Goal: Task Accomplishment & Management: Manage account settings

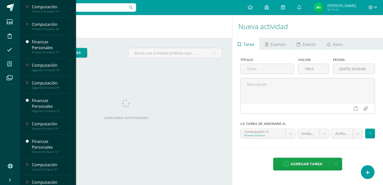
click at [10, 67] on span at bounding box center [9, 63] width 11 height 11
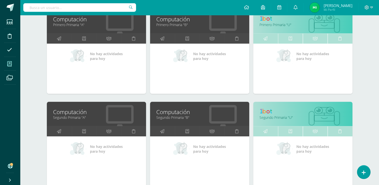
scroll to position [100, 0]
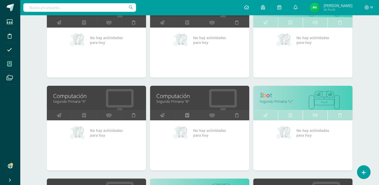
click at [191, 116] on link at bounding box center [187, 115] width 25 height 10
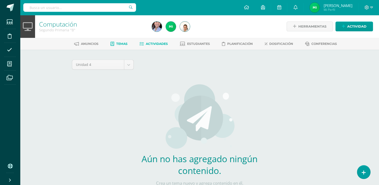
click at [159, 45] on span "Actividades" at bounding box center [157, 44] width 22 height 4
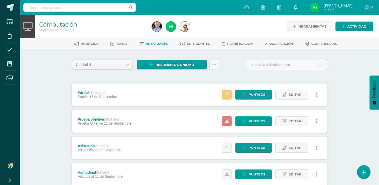
click at [231, 122] on link at bounding box center [227, 121] width 10 height 10
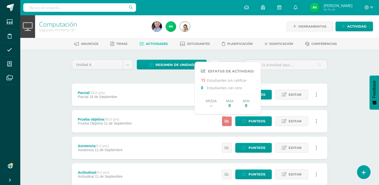
click at [231, 122] on link at bounding box center [227, 121] width 10 height 10
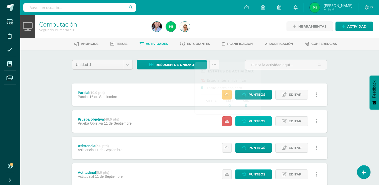
click at [244, 117] on link "Punteos" at bounding box center [253, 121] width 37 height 10
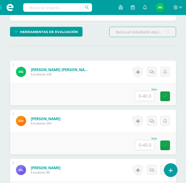
scroll to position [126, 0]
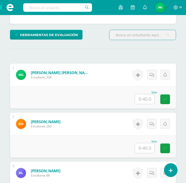
drag, startPoint x: 148, startPoint y: 99, endPoint x: 151, endPoint y: 97, distance: 3.5
click at [148, 99] on input "text" at bounding box center [145, 99] width 20 height 10
click at [145, 103] on input "text" at bounding box center [145, 99] width 20 height 10
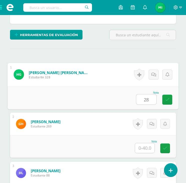
type input "28"
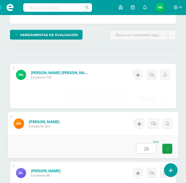
type input "28"
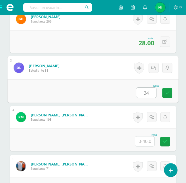
type input "34"
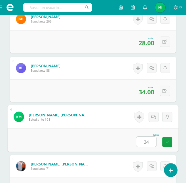
type input "34"
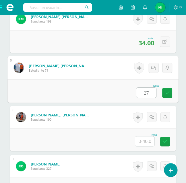
type input "27"
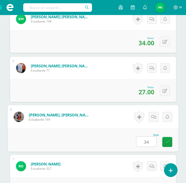
type input "34"
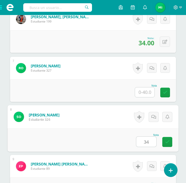
type input "34"
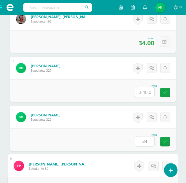
scroll to position [525, 0]
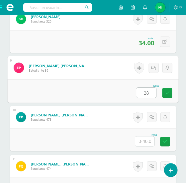
type input "28"
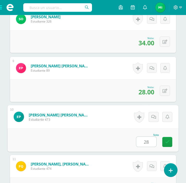
type input "28"
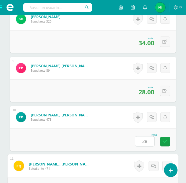
scroll to position [624, 0]
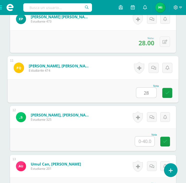
type input "28"
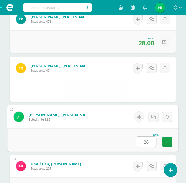
type input "28"
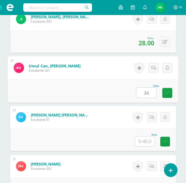
type input "34"
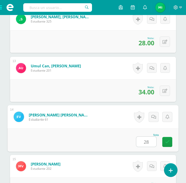
type input "28"
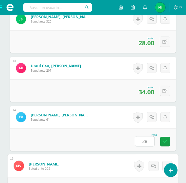
scroll to position [796, 0]
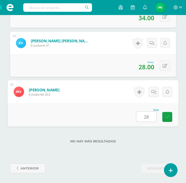
type input "28"
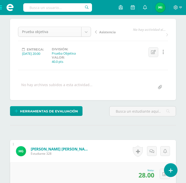
scroll to position [0, 0]
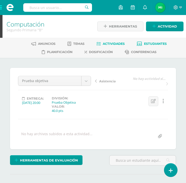
click at [142, 43] on icon at bounding box center [139, 44] width 5 height 4
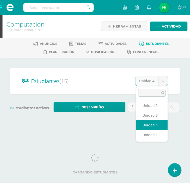
click at [161, 83] on body "Estudiantes Disciplina Asistencia Mis cursos Archivos Soporte Ayuda Reportar un…" at bounding box center [95, 63] width 190 height 127
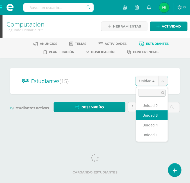
select select "/dashboard/teacher/section/2178/students/?unit=109925"
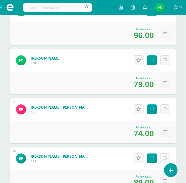
scroll to position [401, 0]
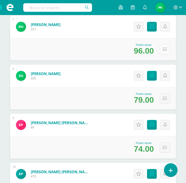
click at [163, 51] on icon at bounding box center [165, 49] width 4 height 4
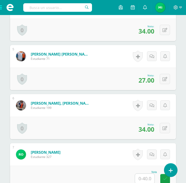
scroll to position [466, 0]
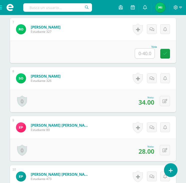
click at [142, 54] on input "text" at bounding box center [145, 54] width 20 height 10
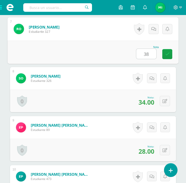
scroll to position [466, 0]
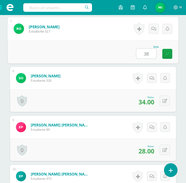
type input "38"
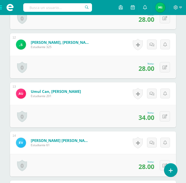
scroll to position [792, 0]
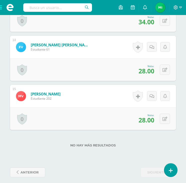
click at [1, 7] on span at bounding box center [10, 7] width 20 height 15
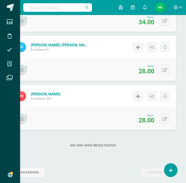
click at [11, 62] on icon at bounding box center [9, 63] width 5 height 5
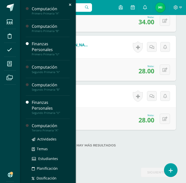
click at [51, 130] on div "Tercero Primaria "A"" at bounding box center [51, 131] width 38 height 4
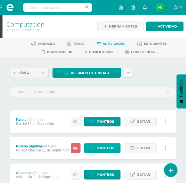
scroll to position [25, 0]
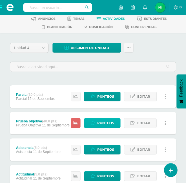
click at [113, 123] on span "Punteos" at bounding box center [106, 123] width 17 height 9
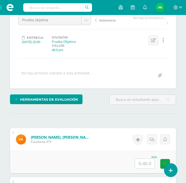
scroll to position [75, 0]
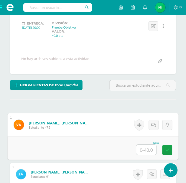
click at [146, 145] on input "text" at bounding box center [147, 150] width 20 height 10
type input "32"
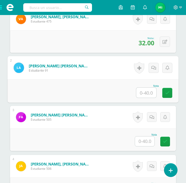
scroll to position [182, 0]
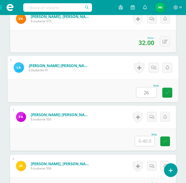
type input "26"
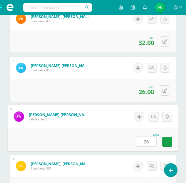
type input "26"
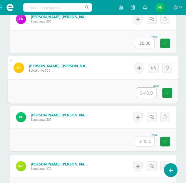
scroll to position [280, 0]
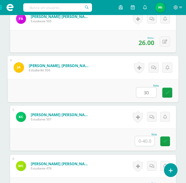
type input "30"
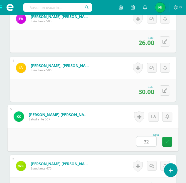
type input "32"
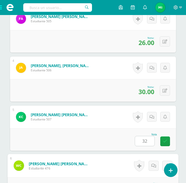
scroll to position [378, 0]
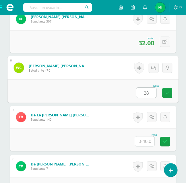
type input "28"
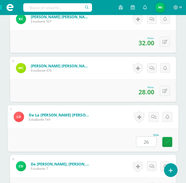
type input "26"
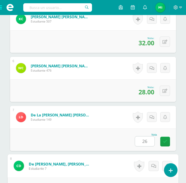
scroll to position [476, 0]
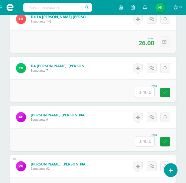
click at [151, 94] on input "text" at bounding box center [145, 92] width 20 height 10
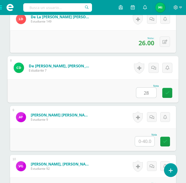
type input "28"
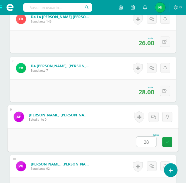
type input "28"
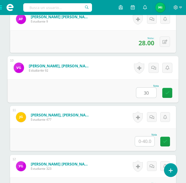
type input "30"
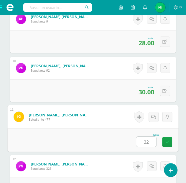
type input "32"
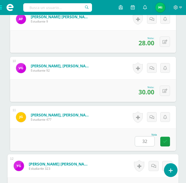
scroll to position [673, 0]
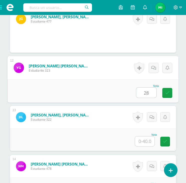
type input "28"
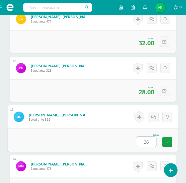
type input "26"
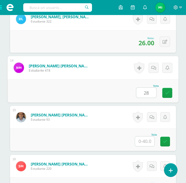
type input "28"
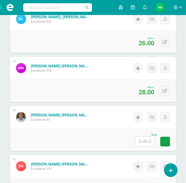
click at [148, 142] on input "text" at bounding box center [145, 142] width 20 height 10
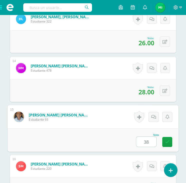
type input "38"
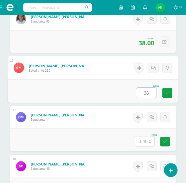
type input "38"
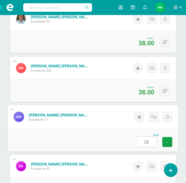
type input "28"
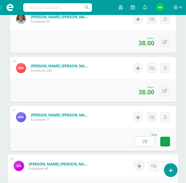
scroll to position [968, 0]
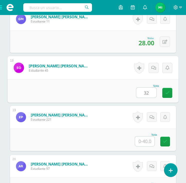
type input "32"
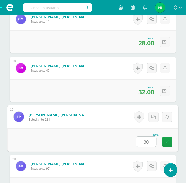
type input "30"
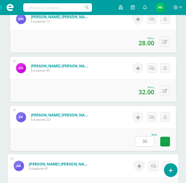
scroll to position [1066, 0]
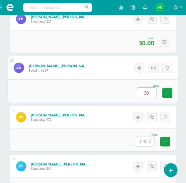
type input "30"
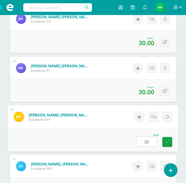
type input "38"
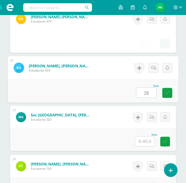
type input "28"
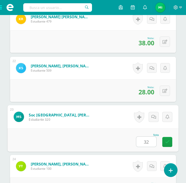
type input "32"
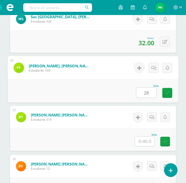
type input "28"
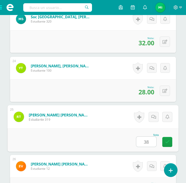
type input "38"
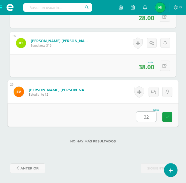
type input "32"
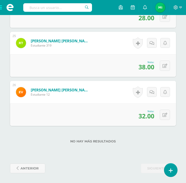
click at [1, 6] on span at bounding box center [10, 7] width 20 height 15
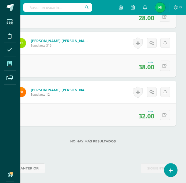
click at [10, 61] on span at bounding box center [9, 63] width 11 height 11
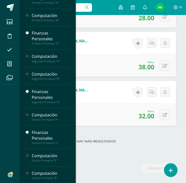
scroll to position [25, 0]
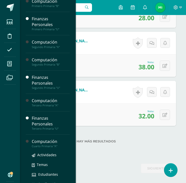
click at [49, 147] on div "Cuarto Primaria "A"" at bounding box center [51, 147] width 38 height 4
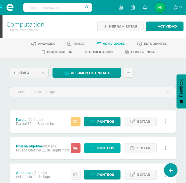
click at [108, 147] on span "Punteos" at bounding box center [106, 148] width 17 height 9
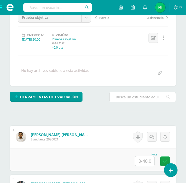
scroll to position [75, 0]
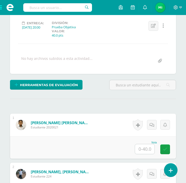
click at [145, 146] on input "text" at bounding box center [145, 149] width 20 height 10
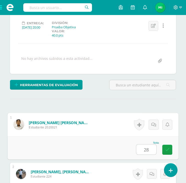
type input "28"
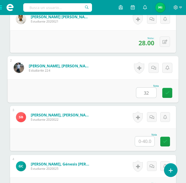
type input "32"
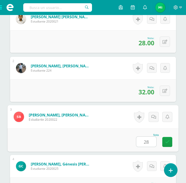
type input "28"
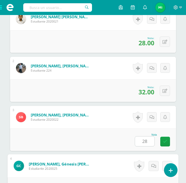
scroll to position [280, 0]
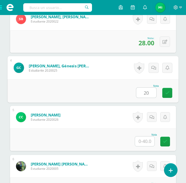
type input "20"
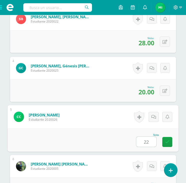
type input "22"
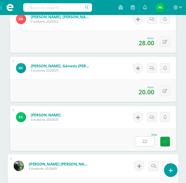
scroll to position [378, 0]
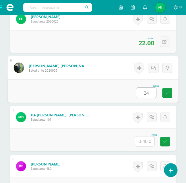
type input "24"
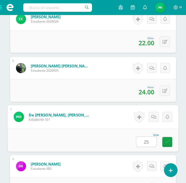
type input "25"
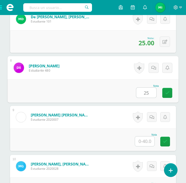
type input "25"
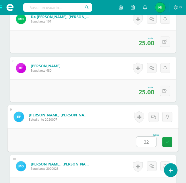
type input "32"
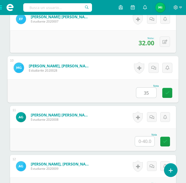
type input "35"
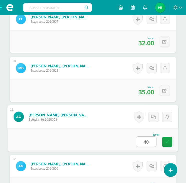
type input "40"
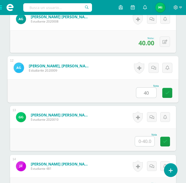
type input "40"
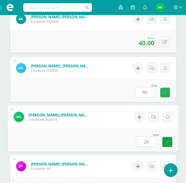
type input "20"
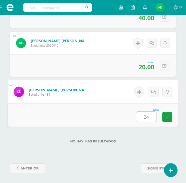
type input "24"
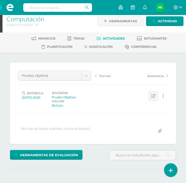
scroll to position [0, 0]
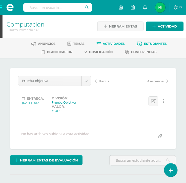
click at [156, 42] on span "Estudiantes" at bounding box center [155, 44] width 23 height 4
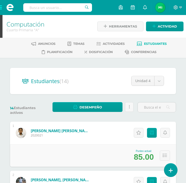
click at [2, 9] on span at bounding box center [10, 7] width 20 height 15
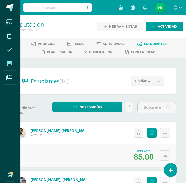
click at [13, 63] on span at bounding box center [9, 63] width 11 height 11
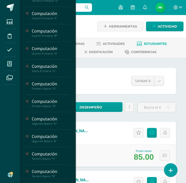
scroll to position [150, 0]
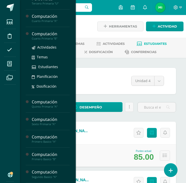
click at [51, 37] on div "Cuarto Primaria "B"" at bounding box center [51, 39] width 38 height 4
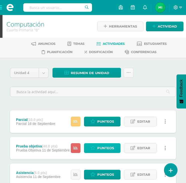
click at [95, 150] on link "Punteos" at bounding box center [102, 148] width 37 height 10
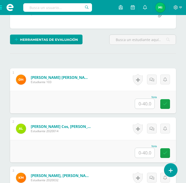
scroll to position [126, 0]
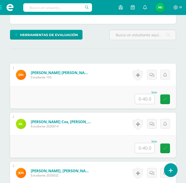
click at [143, 100] on input "text" at bounding box center [145, 99] width 20 height 10
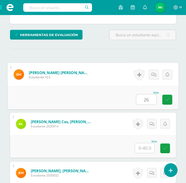
type input "26"
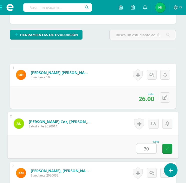
type input "30"
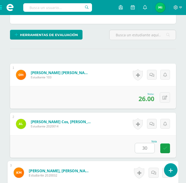
scroll to position [231, 0]
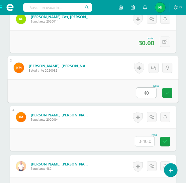
type input "40"
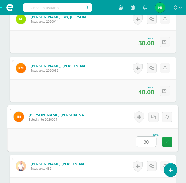
type input "30"
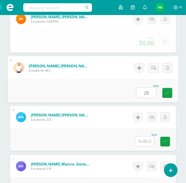
type input "28"
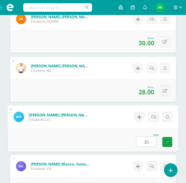
type input "30"
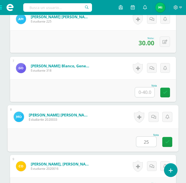
type input "25"
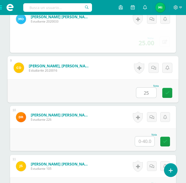
type input "25"
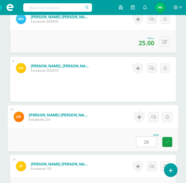
type input "28"
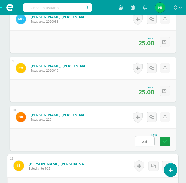
scroll to position [624, 0]
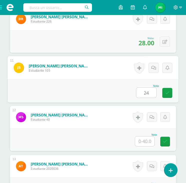
type input "24"
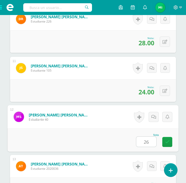
type input "26"
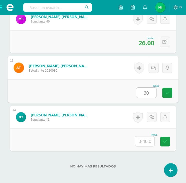
type input "30"
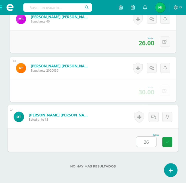
type input "26"
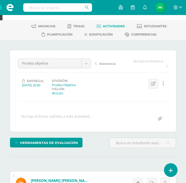
scroll to position [0, 0]
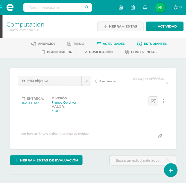
click at [154, 44] on span "Estudiantes" at bounding box center [155, 44] width 23 height 4
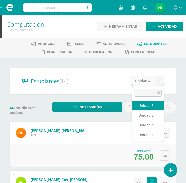
select select "/dashboard/teacher/section/2225/students/?unit=110395"
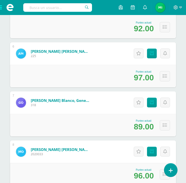
scroll to position [326, 0]
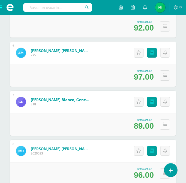
click at [169, 125] on button at bounding box center [165, 125] width 10 height 10
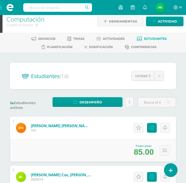
scroll to position [0, 0]
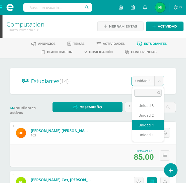
select select "/dashboard/teacher/section/2225/students/?unit=110396"
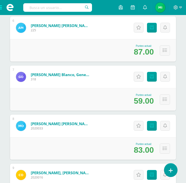
scroll to position [376, 0]
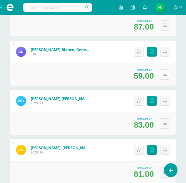
click at [162, 74] on button at bounding box center [165, 74] width 10 height 10
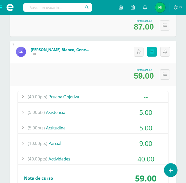
click at [150, 49] on link "Punteos" at bounding box center [152, 52] width 10 height 10
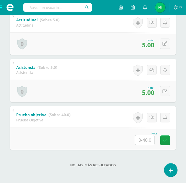
scroll to position [360, 0]
click at [146, 139] on input "text" at bounding box center [145, 140] width 20 height 10
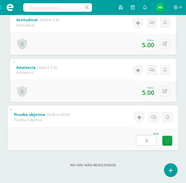
type input "36"
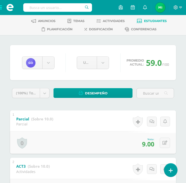
scroll to position [0, 0]
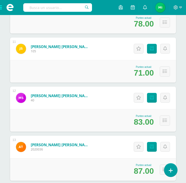
scroll to position [577, 0]
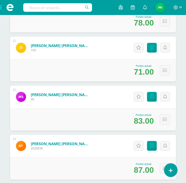
click at [2, 7] on span at bounding box center [10, 7] width 20 height 15
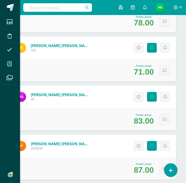
click at [13, 68] on span at bounding box center [9, 63] width 11 height 11
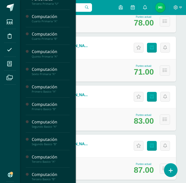
scroll to position [150, 0]
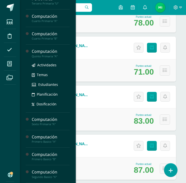
click at [50, 55] on div "Quinto Primaria "A"" at bounding box center [51, 57] width 38 height 4
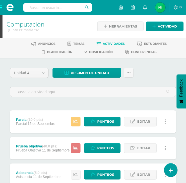
click at [78, 146] on icon at bounding box center [76, 148] width 4 height 4
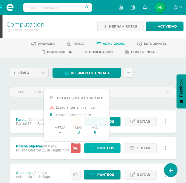
click at [95, 147] on icon at bounding box center [93, 148] width 5 height 4
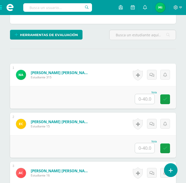
scroll to position [126, 0]
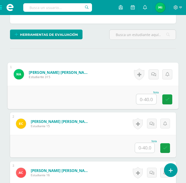
click at [150, 99] on input "text" at bounding box center [147, 99] width 20 height 10
type input "26"
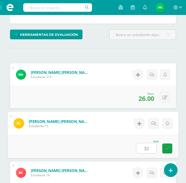
type input "32"
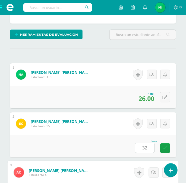
scroll to position [231, 0]
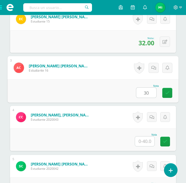
type input "30"
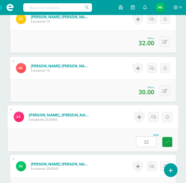
type input "32"
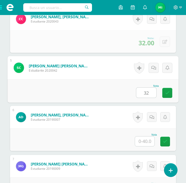
type input "32"
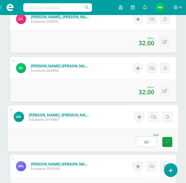
type input "40"
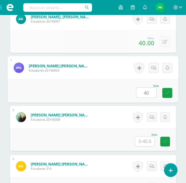
type input "40"
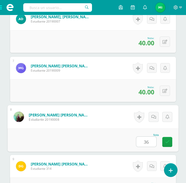
type input "36"
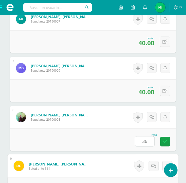
scroll to position [525, 0]
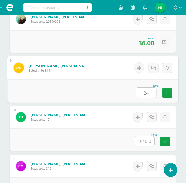
type input "24"
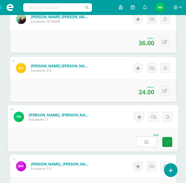
type input "32"
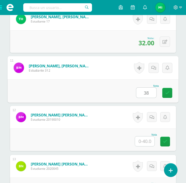
type input "38"
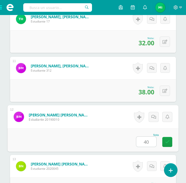
type input "40"
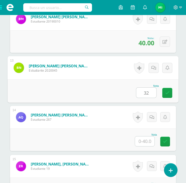
type input "32"
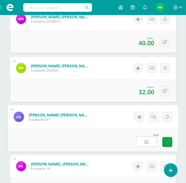
type input "32"
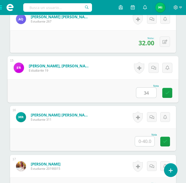
type input "34"
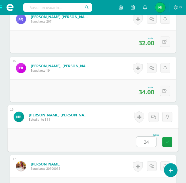
type input "24"
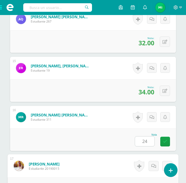
scroll to position [918, 0]
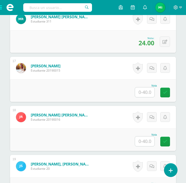
click at [142, 92] on input "text" at bounding box center [145, 92] width 20 height 10
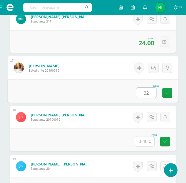
type input "32"
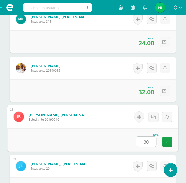
type input "30"
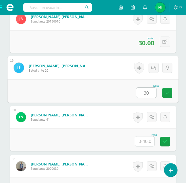
type input "30"
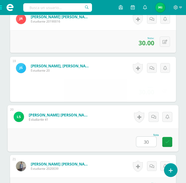
type input "30"
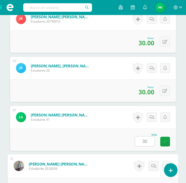
scroll to position [1115, 0]
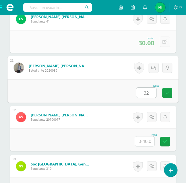
type input "32"
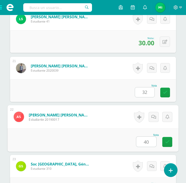
type input "40"
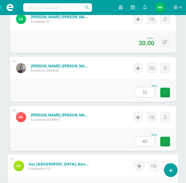
scroll to position [1213, 0]
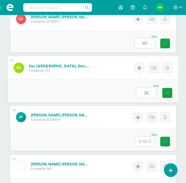
type input "36"
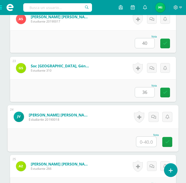
type input "5"
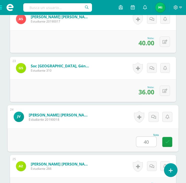
type input "40"
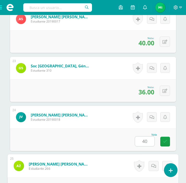
scroll to position [1311, 0]
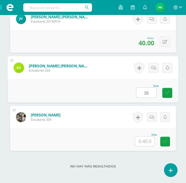
type input "36"
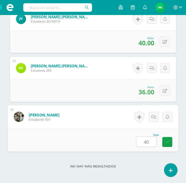
type input "40"
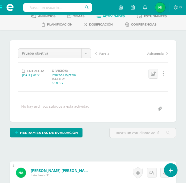
scroll to position [0, 0]
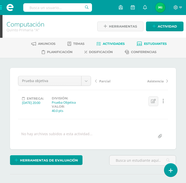
click at [154, 45] on span "Estudiantes" at bounding box center [155, 44] width 23 height 4
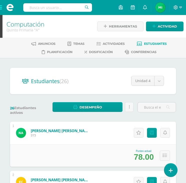
click at [1, 9] on span at bounding box center [10, 7] width 20 height 15
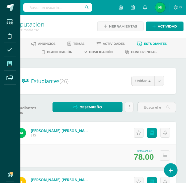
click at [7, 62] on span at bounding box center [9, 63] width 11 height 11
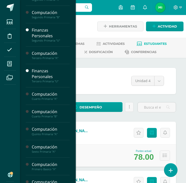
scroll to position [75, 0]
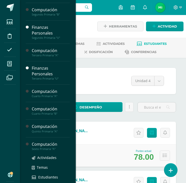
click at [56, 144] on div "Computación" at bounding box center [51, 145] width 38 height 6
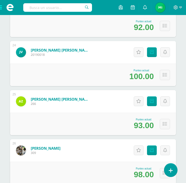
scroll to position [1244, 0]
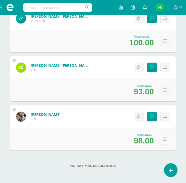
click at [165, 139] on icon at bounding box center [165, 139] width 4 height 4
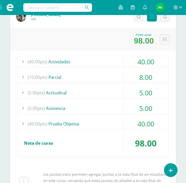
scroll to position [1345, 0]
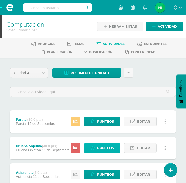
click at [95, 147] on icon at bounding box center [93, 148] width 5 height 4
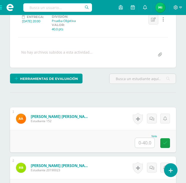
scroll to position [100, 0]
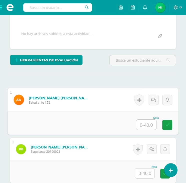
drag, startPoint x: 150, startPoint y: 125, endPoint x: 143, endPoint y: 125, distance: 7.8
click at [148, 125] on input "text" at bounding box center [147, 125] width 20 height 10
type input "40"
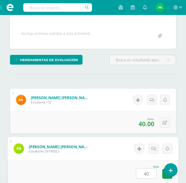
type input "40"
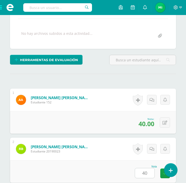
scroll to position [231, 0]
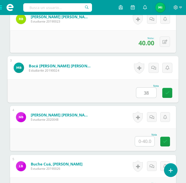
type input "38"
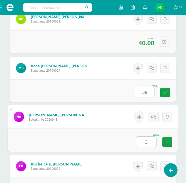
scroll to position [231, 0]
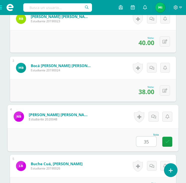
type input "35"
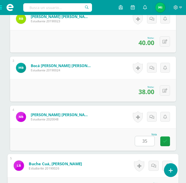
scroll to position [329, 0]
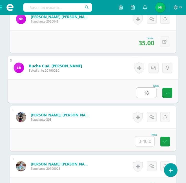
type input "18"
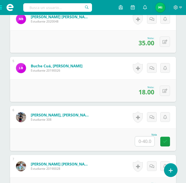
click at [146, 141] on input "text" at bounding box center [145, 142] width 20 height 10
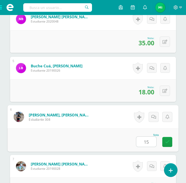
type input "15"
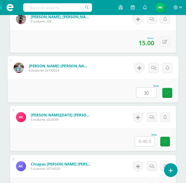
type input "30"
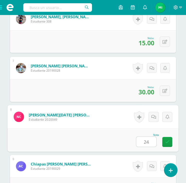
type input "24"
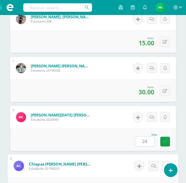
scroll to position [525, 0]
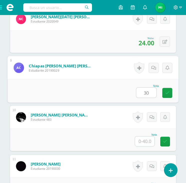
type input "30"
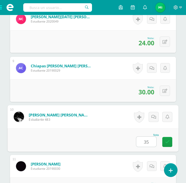
type input "35"
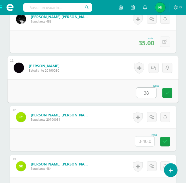
type input "38"
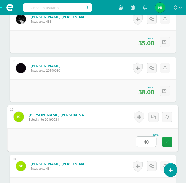
type input "40"
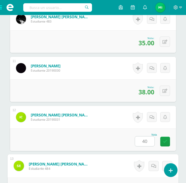
scroll to position [722, 0]
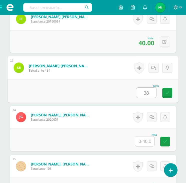
type input "38"
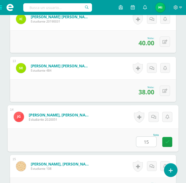
type input "15"
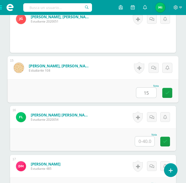
type input "15"
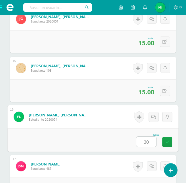
type input "30"
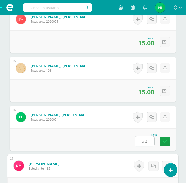
scroll to position [918, 0]
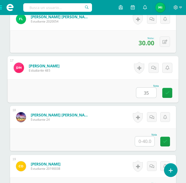
type input "35"
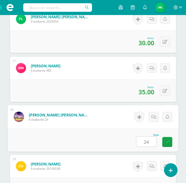
type input "24"
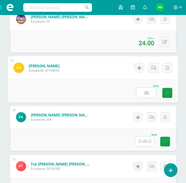
type input "30"
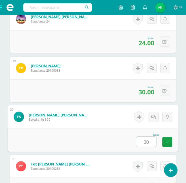
type input "30"
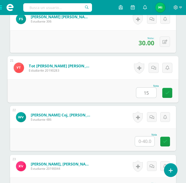
type input "15"
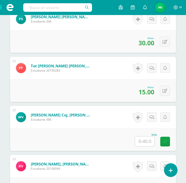
click at [145, 143] on input "text" at bounding box center [145, 142] width 20 height 10
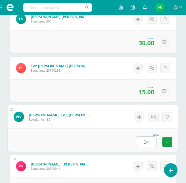
type input "24"
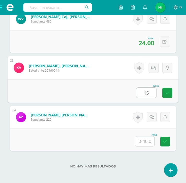
type input "15"
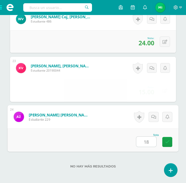
type input "18"
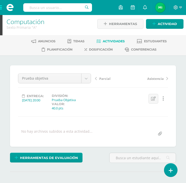
scroll to position [0, 0]
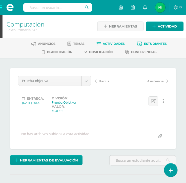
click at [149, 42] on link "Estudiantes" at bounding box center [152, 44] width 30 height 8
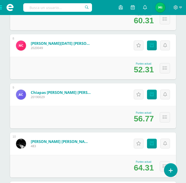
scroll to position [426, 0]
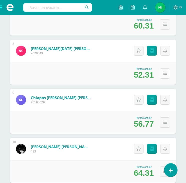
click at [165, 72] on icon at bounding box center [165, 73] width 4 height 4
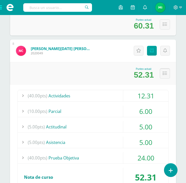
click at [165, 72] on icon at bounding box center [165, 73] width 4 height 4
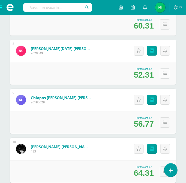
click at [165, 72] on icon at bounding box center [165, 73] width 4 height 4
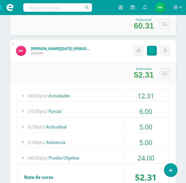
click at [165, 72] on icon at bounding box center [165, 73] width 4 height 4
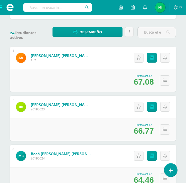
scroll to position [0, 0]
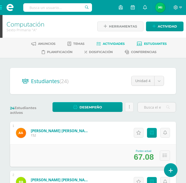
click at [115, 43] on span "Actividades" at bounding box center [114, 44] width 22 height 4
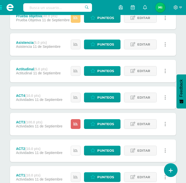
scroll to position [169, 0]
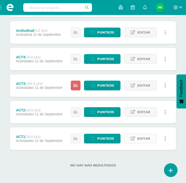
click at [138, 140] on span "Editar" at bounding box center [144, 138] width 13 height 9
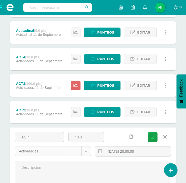
click at [86, 150] on body "Estudiantes Disciplina Asistencia Mis cursos Archivos Soporte Ayuda Reportar un…" at bounding box center [93, 43] width 186 height 424
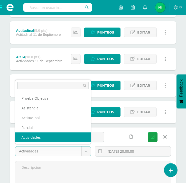
click at [86, 150] on body "Estudiantes Disciplina Asistencia Mis cursos Archivos Soporte Ayuda Reportar un…" at bounding box center [93, 43] width 186 height 424
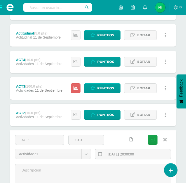
scroll to position [165, 0]
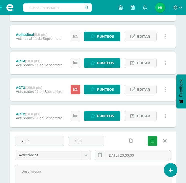
click at [166, 142] on icon at bounding box center [166, 141] width 4 height 6
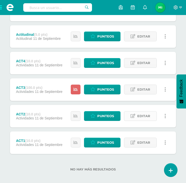
click at [141, 116] on span "Editar" at bounding box center [144, 116] width 13 height 9
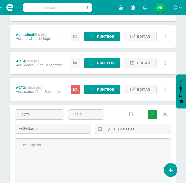
click at [163, 117] on link at bounding box center [165, 115] width 13 height 10
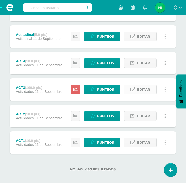
click at [145, 88] on span "Editar" at bounding box center [144, 89] width 13 height 9
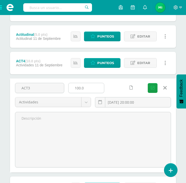
click at [80, 87] on input "100.0" at bounding box center [87, 88] width 36 height 10
type input "10.0"
click at [153, 87] on icon "submit" at bounding box center [153, 88] width 4 height 4
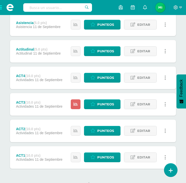
scroll to position [150, 0]
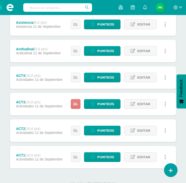
click at [76, 101] on link at bounding box center [76, 104] width 10 height 10
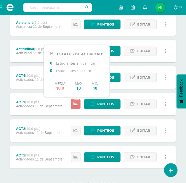
click at [76, 101] on link at bounding box center [76, 104] width 10 height 10
click at [80, 130] on link at bounding box center [76, 131] width 10 height 10
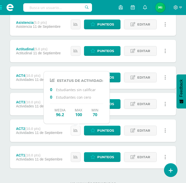
click at [78, 130] on icon at bounding box center [76, 131] width 4 height 4
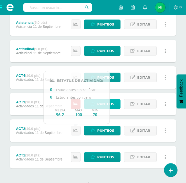
click at [119, 106] on link "Punteos" at bounding box center [102, 104] width 37 height 10
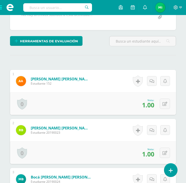
scroll to position [115, 0]
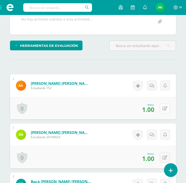
click at [163, 112] on button at bounding box center [165, 108] width 10 height 10
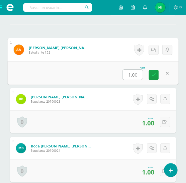
scroll to position [151, 0]
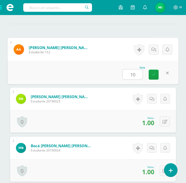
type input "10"
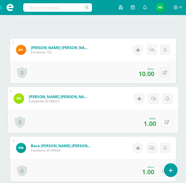
click at [167, 123] on icon at bounding box center [167, 122] width 5 height 4
type input "10"
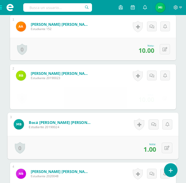
scroll to position [176, 0]
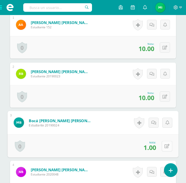
click at [167, 144] on icon at bounding box center [167, 146] width 5 height 4
type input "10"
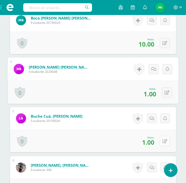
click at [166, 139] on icon at bounding box center [165, 141] width 5 height 4
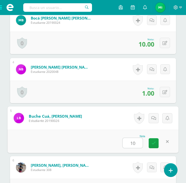
type input "10"
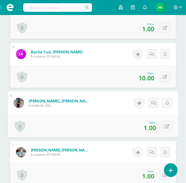
scroll to position [352, 0]
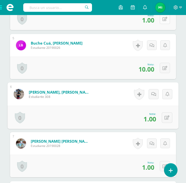
click at [166, 17] on icon at bounding box center [165, 19] width 5 height 4
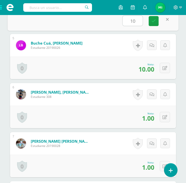
type input "10"
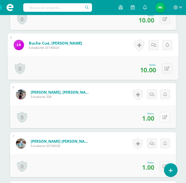
click at [163, 114] on button at bounding box center [165, 117] width 10 height 10
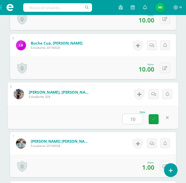
type input "10"
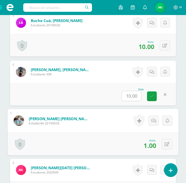
scroll to position [377, 0]
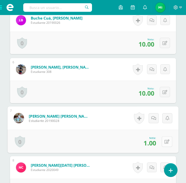
click at [169, 141] on icon at bounding box center [167, 142] width 5 height 4
type input "10"
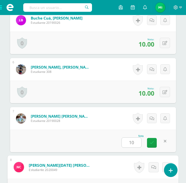
scroll to position [475, 0]
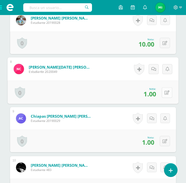
click at [168, 89] on button at bounding box center [167, 92] width 11 height 11
type input "10"
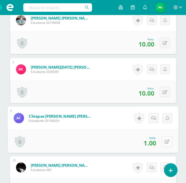
click at [167, 140] on icon at bounding box center [167, 142] width 5 height 4
type input "10"
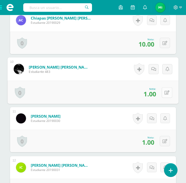
click at [171, 95] on button at bounding box center [167, 92] width 11 height 11
type input "10"
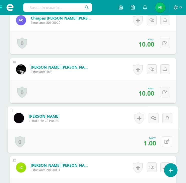
click at [165, 141] on icon at bounding box center [167, 142] width 5 height 4
type input "10"
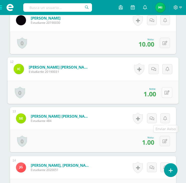
click at [167, 91] on icon at bounding box center [167, 92] width 5 height 4
type input "10"
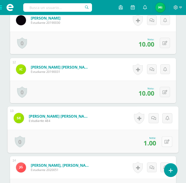
click at [166, 143] on icon at bounding box center [167, 142] width 5 height 4
type input "10"
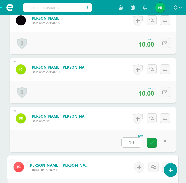
scroll to position [770, 0]
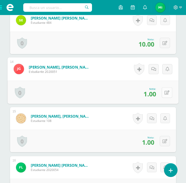
click at [168, 93] on icon at bounding box center [167, 92] width 5 height 4
type input "10"
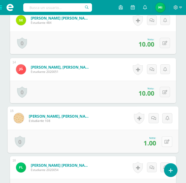
drag, startPoint x: 166, startPoint y: 138, endPoint x: 163, endPoint y: 139, distance: 3.8
click at [165, 139] on button at bounding box center [167, 141] width 11 height 11
type input "10"
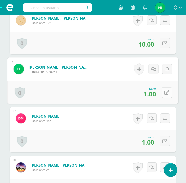
click at [170, 90] on button at bounding box center [167, 92] width 11 height 11
type input "10"
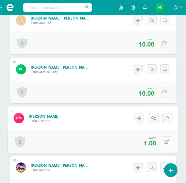
click at [166, 141] on icon at bounding box center [167, 142] width 5 height 4
type input "10"
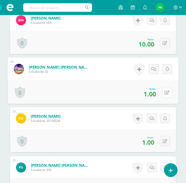
click at [168, 92] on icon at bounding box center [167, 92] width 5 height 4
type input "10"
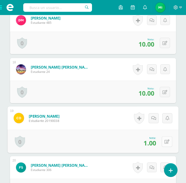
click at [168, 142] on icon at bounding box center [167, 142] width 5 height 4
type input "10"
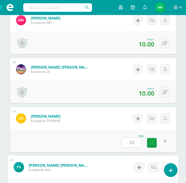
scroll to position [1065, 0]
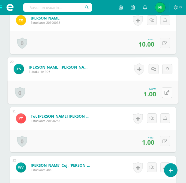
click at [165, 92] on icon at bounding box center [167, 92] width 5 height 4
type input "10"
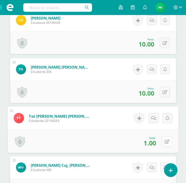
click at [170, 143] on button at bounding box center [167, 141] width 11 height 11
type input "10"
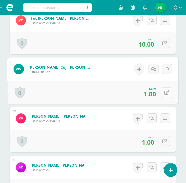
click at [169, 91] on icon at bounding box center [167, 92] width 5 height 4
type input "10"
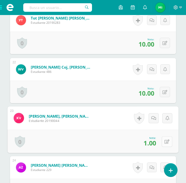
click at [170, 141] on button at bounding box center [167, 141] width 11 height 11
type input "10"
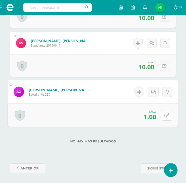
click at [166, 113] on icon at bounding box center [167, 115] width 5 height 4
type input "10"
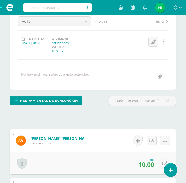
scroll to position [0, 0]
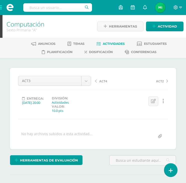
click at [114, 41] on link "Actividades" at bounding box center [111, 44] width 28 height 8
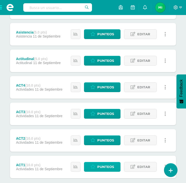
scroll to position [169, 0]
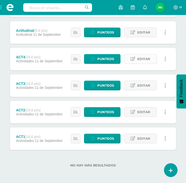
click at [144, 61] on span "Editar" at bounding box center [144, 58] width 13 height 9
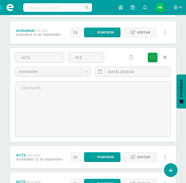
click at [163, 56] on link at bounding box center [165, 58] width 13 height 10
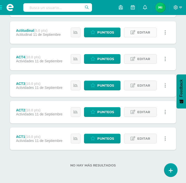
click at [138, 28] on span "Editar" at bounding box center [144, 32] width 13 height 9
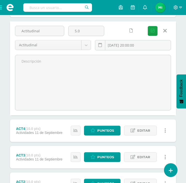
click at [167, 32] on link at bounding box center [165, 31] width 13 height 10
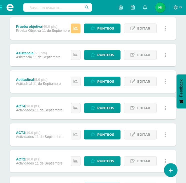
scroll to position [119, 0]
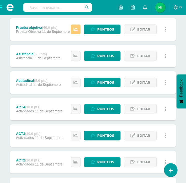
click at [135, 50] on div "Estatus de Actividad: 0 Estudiantes sin calificar 0 Estudiantes con cero Media …" at bounding box center [119, 56] width 113 height 23
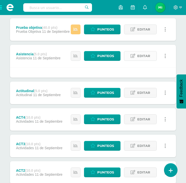
click at [148, 54] on span "Editar" at bounding box center [144, 55] width 13 height 9
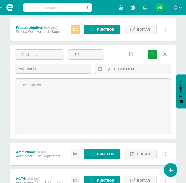
click at [166, 55] on icon at bounding box center [166, 55] width 4 height 6
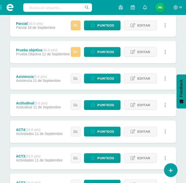
scroll to position [94, 0]
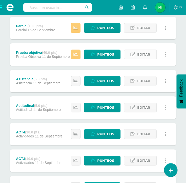
click at [144, 57] on span "Editar" at bounding box center [144, 54] width 13 height 9
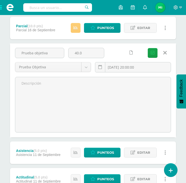
click at [165, 53] on icon at bounding box center [166, 53] width 4 height 6
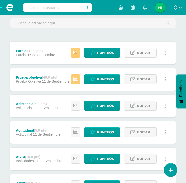
scroll to position [69, 0]
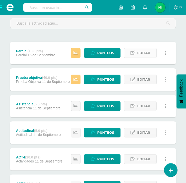
click at [143, 52] on span "Editar" at bounding box center [144, 52] width 13 height 9
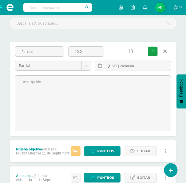
click at [165, 51] on icon at bounding box center [166, 52] width 4 height 6
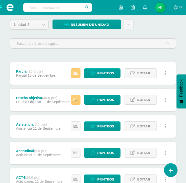
scroll to position [0, 0]
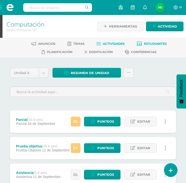
click at [147, 43] on span "Estudiantes" at bounding box center [155, 44] width 23 height 4
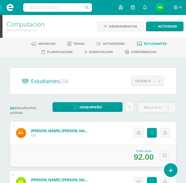
click at [1, 8] on span at bounding box center [10, 7] width 20 height 15
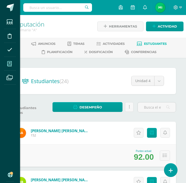
click at [7, 65] on span at bounding box center [9, 63] width 11 height 11
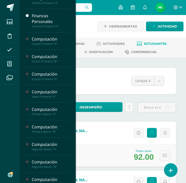
scroll to position [150, 0]
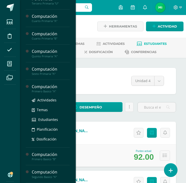
click at [49, 88] on div "Computación" at bounding box center [51, 87] width 38 height 6
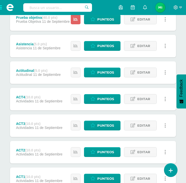
scroll to position [169, 0]
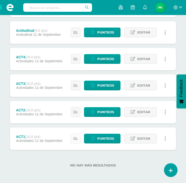
click at [79, 138] on link at bounding box center [76, 139] width 10 height 10
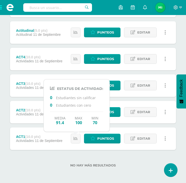
click at [34, 108] on strong "(10.0 pts)" at bounding box center [32, 110] width 15 height 4
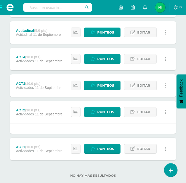
click at [79, 110] on link at bounding box center [76, 112] width 10 height 10
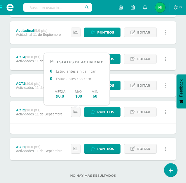
click at [44, 82] on div "Estatus de Actividad: 0 Estudiantes sin calificar 0 Estudiantes con cero Media …" at bounding box center [77, 79] width 66 height 42
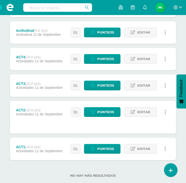
drag, startPoint x: 60, startPoint y: 111, endPoint x: 71, endPoint y: 99, distance: 16.4
click at [61, 111] on div "ACT2 (10.0 pts)" at bounding box center [39, 110] width 47 height 4
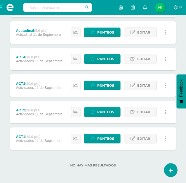
click at [76, 86] on icon at bounding box center [76, 85] width 4 height 4
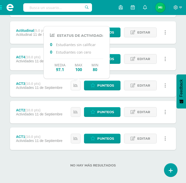
click at [74, 86] on icon at bounding box center [76, 85] width 4 height 4
click at [31, 57] on strong "(10.0 pts)" at bounding box center [32, 57] width 15 height 4
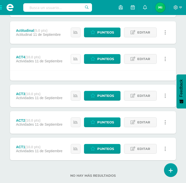
click at [80, 59] on link at bounding box center [76, 59] width 10 height 10
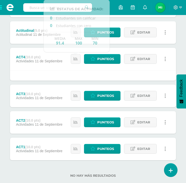
click at [58, 59] on span "11 de Septiembre" at bounding box center [49, 61] width 28 height 4
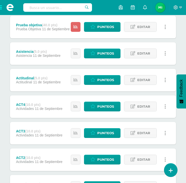
scroll to position [119, 0]
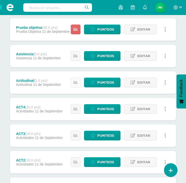
click at [78, 83] on icon at bounding box center [76, 82] width 4 height 4
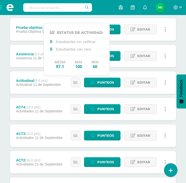
click at [60, 82] on div "Actitudinal (5.0 pts) Actitudinal 11 de Septiembre" at bounding box center [38, 82] width 57 height 23
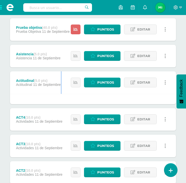
click at [60, 82] on div "Actitudinal (5.0 pts) Actitudinal 11 de Septiembre" at bounding box center [38, 82] width 57 height 23
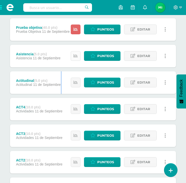
click at [78, 58] on icon at bounding box center [76, 56] width 4 height 4
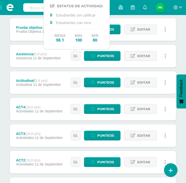
click at [59, 58] on span "11 de Septiembre" at bounding box center [47, 58] width 28 height 4
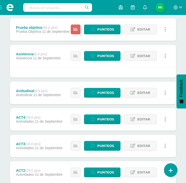
click at [59, 58] on span "11 de Septiembre" at bounding box center [47, 58] width 28 height 4
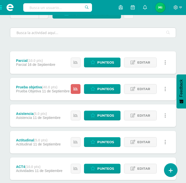
scroll to position [44, 0]
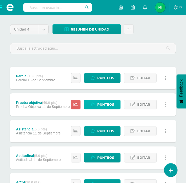
click at [91, 105] on link "Punteos" at bounding box center [102, 105] width 37 height 10
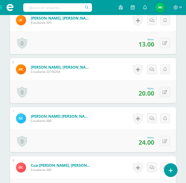
scroll to position [402, 0]
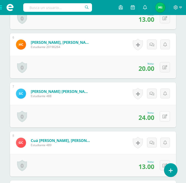
click at [166, 118] on icon at bounding box center [165, 117] width 5 height 4
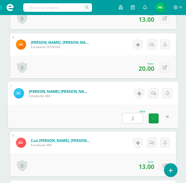
type input "22"
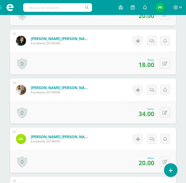
scroll to position [752, 0]
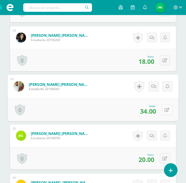
click at [168, 112] on button at bounding box center [167, 110] width 11 height 11
type input "32"
click at [155, 112] on icon at bounding box center [154, 111] width 5 height 4
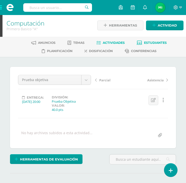
scroll to position [0, 0]
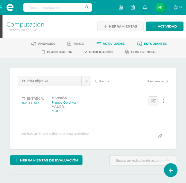
click at [144, 44] on link "Estudiantes" at bounding box center [152, 44] width 30 height 8
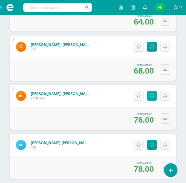
scroll to position [283, 0]
click at [154, 97] on link "Punteos" at bounding box center [152, 96] width 10 height 10
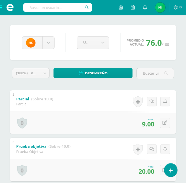
scroll to position [50, 0]
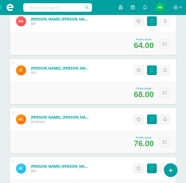
scroll to position [260, 0]
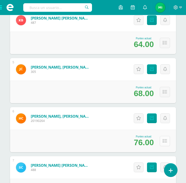
click at [163, 140] on icon at bounding box center [165, 141] width 4 height 4
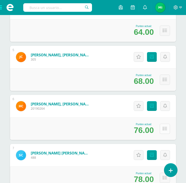
scroll to position [277, 0]
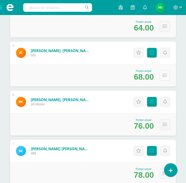
click at [165, 77] on button at bounding box center [165, 75] width 10 height 10
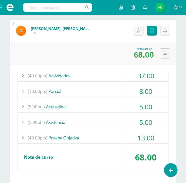
scroll to position [298, 0]
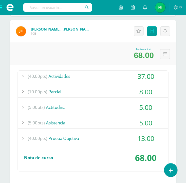
click at [167, 53] on icon at bounding box center [165, 54] width 4 height 4
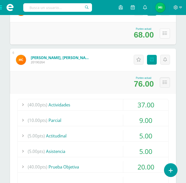
scroll to position [325, 0]
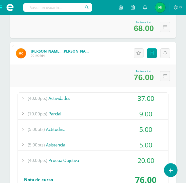
click at [166, 77] on icon at bounding box center [165, 76] width 4 height 4
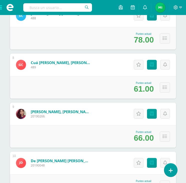
scroll to position [419, 0]
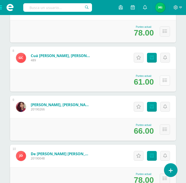
click at [167, 83] on button at bounding box center [165, 80] width 10 height 10
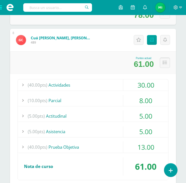
scroll to position [437, 0]
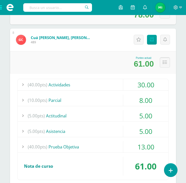
click at [163, 64] on icon at bounding box center [165, 62] width 4 height 4
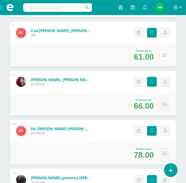
scroll to position [445, 0]
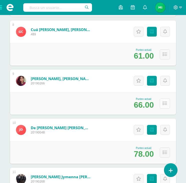
click at [163, 105] on button at bounding box center [165, 104] width 10 height 10
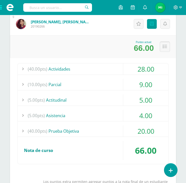
scroll to position [501, 0]
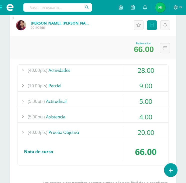
click at [23, 69] on div at bounding box center [23, 70] width 10 height 11
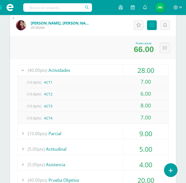
click at [21, 67] on div at bounding box center [23, 70] width 10 height 11
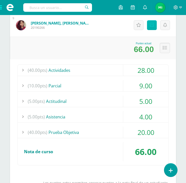
click at [154, 26] on link "Punteos" at bounding box center [152, 25] width 10 height 10
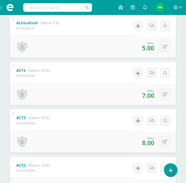
scroll to position [264, 0]
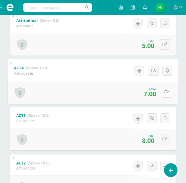
click at [170, 92] on button at bounding box center [167, 92] width 11 height 11
type input "10"
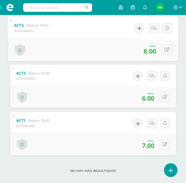
scroll to position [355, 0]
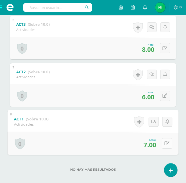
click at [165, 145] on icon at bounding box center [167, 143] width 5 height 4
type input "10"
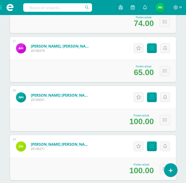
scroll to position [872, 0]
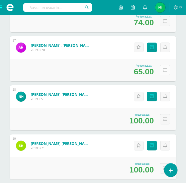
click at [167, 68] on icon at bounding box center [165, 70] width 4 height 4
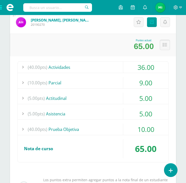
scroll to position [891, 0]
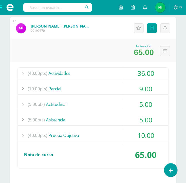
click at [163, 53] on button at bounding box center [165, 51] width 10 height 10
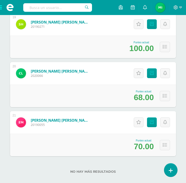
scroll to position [993, 0]
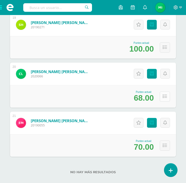
click at [166, 94] on icon at bounding box center [165, 96] width 4 height 4
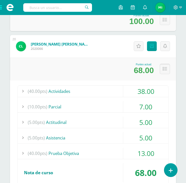
scroll to position [1025, 0]
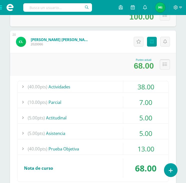
click at [164, 64] on icon at bounding box center [165, 64] width 4 height 4
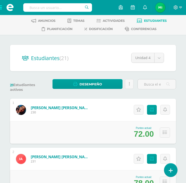
scroll to position [0, 0]
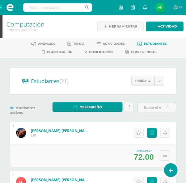
click at [1, 9] on span at bounding box center [10, 7] width 20 height 15
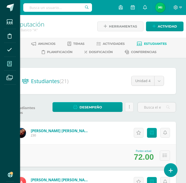
click at [9, 60] on span at bounding box center [9, 63] width 11 height 11
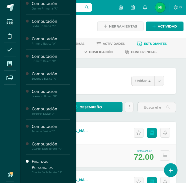
scroll to position [197, 0]
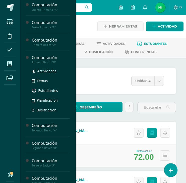
click at [55, 58] on div "Computación" at bounding box center [51, 58] width 38 height 6
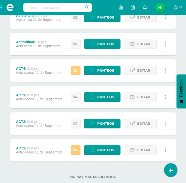
scroll to position [169, 0]
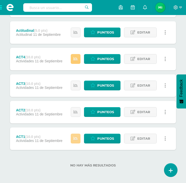
click at [77, 137] on icon at bounding box center [76, 139] width 4 height 4
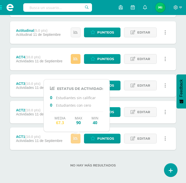
click at [77, 137] on icon at bounding box center [76, 139] width 4 height 4
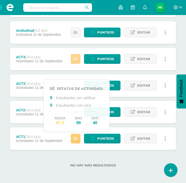
click at [77, 61] on icon at bounding box center [76, 59] width 4 height 4
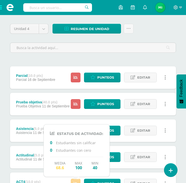
scroll to position [44, 0]
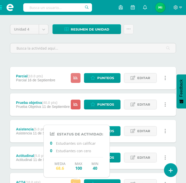
click at [81, 78] on link at bounding box center [76, 78] width 10 height 10
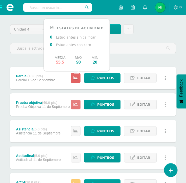
click at [79, 102] on link at bounding box center [76, 105] width 10 height 10
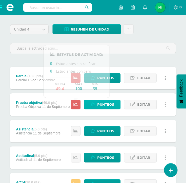
click at [103, 102] on span "Punteos" at bounding box center [106, 104] width 17 height 9
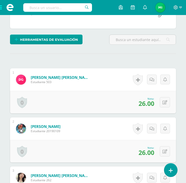
scroll to position [123, 0]
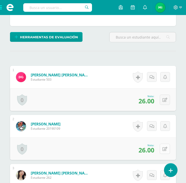
click at [163, 145] on button at bounding box center [165, 149] width 10 height 10
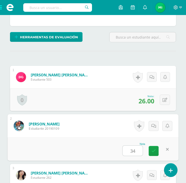
type input "3"
type input "24"
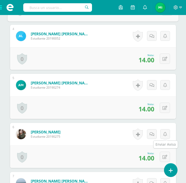
scroll to position [317, 0]
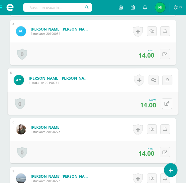
click at [162, 102] on div "0 [GEOGRAPHIC_DATA] Logros obtenidos Aún no hay logros agregados Nota: 14.00" at bounding box center [93, 103] width 171 height 23
click at [166, 103] on icon at bounding box center [167, 104] width 5 height 4
type input "20"
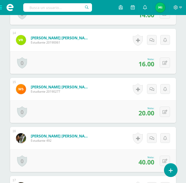
scroll to position [814, 0]
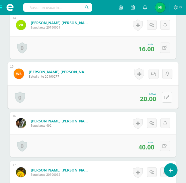
click at [166, 99] on button at bounding box center [167, 97] width 11 height 11
type input "22"
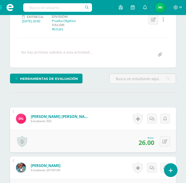
scroll to position [0, 0]
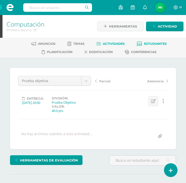
click at [145, 45] on span "Estudiantes" at bounding box center [155, 44] width 23 height 4
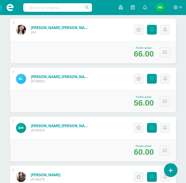
scroll to position [201, 0]
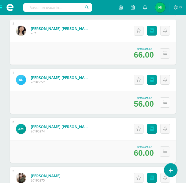
click at [168, 103] on button at bounding box center [165, 103] width 10 height 10
click at [166, 101] on icon at bounding box center [165, 103] width 4 height 4
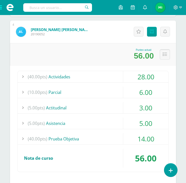
scroll to position [251, 0]
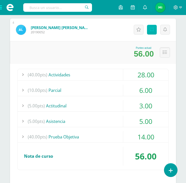
click at [154, 30] on icon at bounding box center [152, 30] width 4 height 4
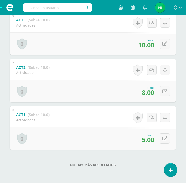
scroll to position [360, 0]
click at [162, 137] on button at bounding box center [165, 139] width 10 height 10
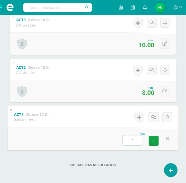
type input "10"
click at [158, 141] on link at bounding box center [154, 141] width 10 height 10
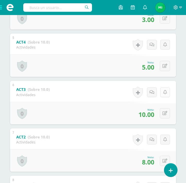
scroll to position [285, 0]
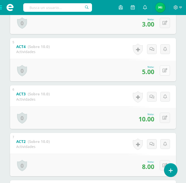
click at [166, 66] on button at bounding box center [165, 70] width 10 height 10
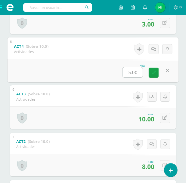
type input "6"
click at [157, 76] on link at bounding box center [154, 72] width 10 height 10
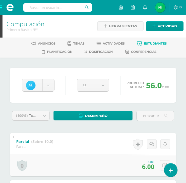
scroll to position [0, 0]
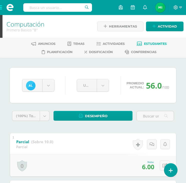
click at [148, 44] on span "Estudiantes" at bounding box center [155, 44] width 23 height 4
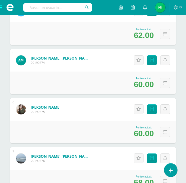
scroll to position [276, 0]
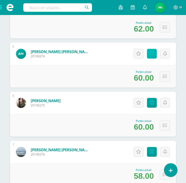
click at [153, 57] on link "Punteos" at bounding box center [152, 54] width 10 height 10
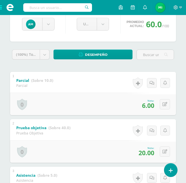
scroll to position [75, 0]
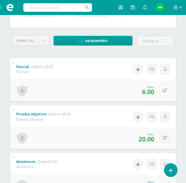
click at [167, 92] on icon at bounding box center [165, 90] width 5 height 4
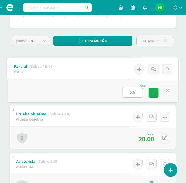
type input "8"
type input "6"
click at [158, 95] on link at bounding box center [154, 92] width 10 height 10
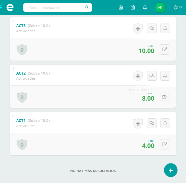
scroll to position [360, 0]
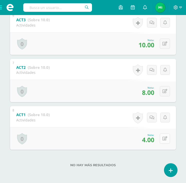
click at [164, 139] on button at bounding box center [165, 139] width 10 height 10
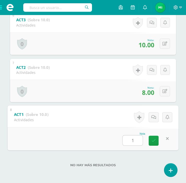
type input "10"
click at [156, 141] on link at bounding box center [154, 141] width 10 height 10
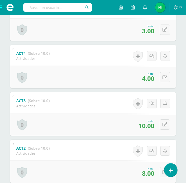
scroll to position [260, 0]
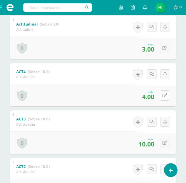
click at [166, 99] on button at bounding box center [165, 95] width 10 height 10
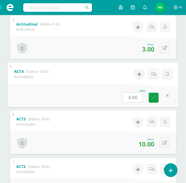
type input "6"
click at [152, 99] on icon at bounding box center [154, 97] width 5 height 4
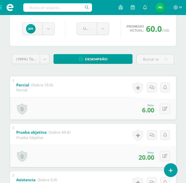
scroll to position [0, 0]
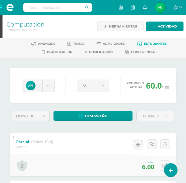
click at [151, 44] on span "Estudiantes" at bounding box center [155, 44] width 23 height 4
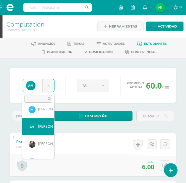
scroll to position [59, 0]
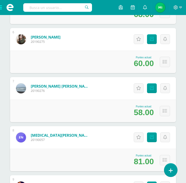
scroll to position [326, 0]
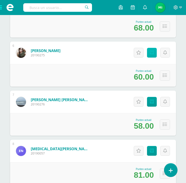
click at [151, 53] on icon at bounding box center [152, 53] width 4 height 4
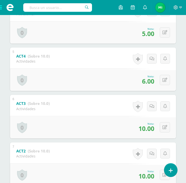
scroll to position [351, 0]
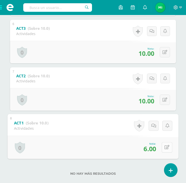
click at [166, 149] on icon at bounding box center [167, 147] width 5 height 4
type input "8"
click at [151, 151] on link at bounding box center [154, 149] width 10 height 10
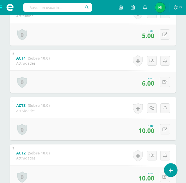
scroll to position [276, 0]
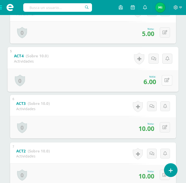
click at [164, 80] on button at bounding box center [167, 80] width 11 height 11
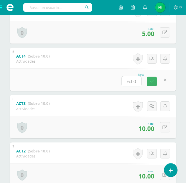
type input "8"
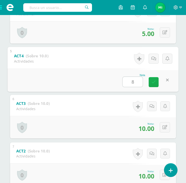
click at [154, 82] on icon at bounding box center [154, 82] width 5 height 4
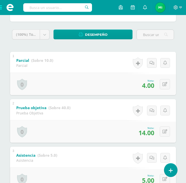
scroll to position [0, 0]
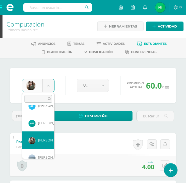
scroll to position [87, 0]
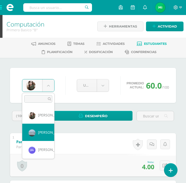
select select "1018"
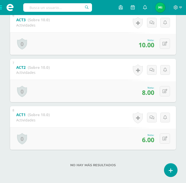
scroll to position [360, 0]
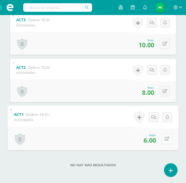
click at [164, 139] on button at bounding box center [167, 139] width 11 height 11
type input "0"
type input "1"
type input "8"
click at [155, 141] on icon at bounding box center [154, 141] width 5 height 4
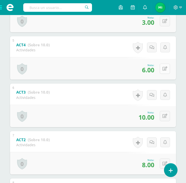
scroll to position [285, 0]
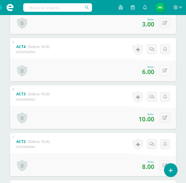
click at [168, 67] on button at bounding box center [165, 70] width 10 height 10
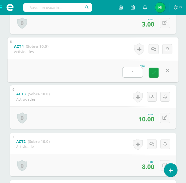
type input "10"
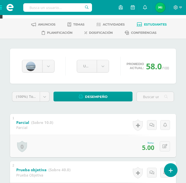
scroll to position [0, 0]
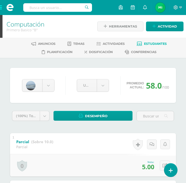
click at [154, 43] on span "Estudiantes" at bounding box center [155, 44] width 23 height 4
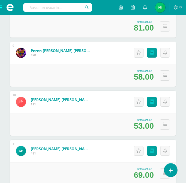
scroll to position [471, 0]
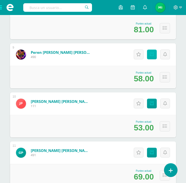
click at [153, 53] on icon at bounding box center [152, 54] width 4 height 4
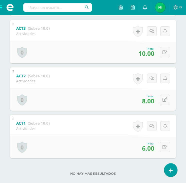
scroll to position [360, 0]
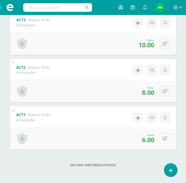
click at [168, 139] on button at bounding box center [165, 139] width 10 height 10
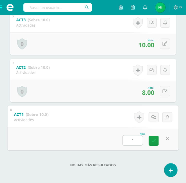
type input "10"
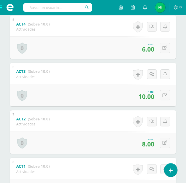
scroll to position [285, 0]
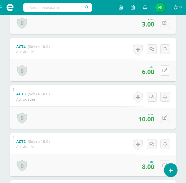
click at [164, 73] on button at bounding box center [165, 70] width 10 height 10
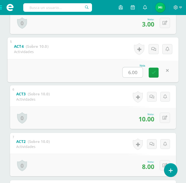
type input "8"
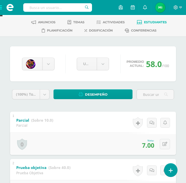
scroll to position [10, 0]
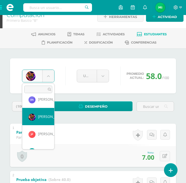
scroll to position [128, 0]
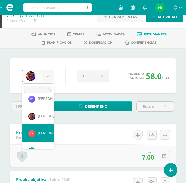
select select "1400"
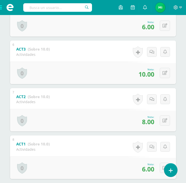
scroll to position [360, 0]
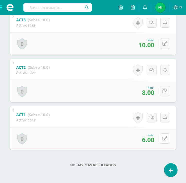
click at [166, 138] on icon at bounding box center [165, 139] width 5 height 4
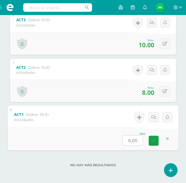
type input "8"
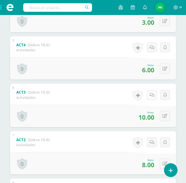
scroll to position [285, 0]
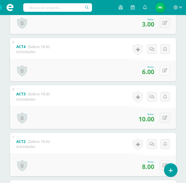
click at [167, 72] on icon at bounding box center [165, 70] width 5 height 4
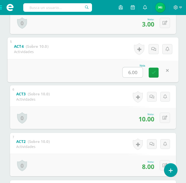
type input "8"
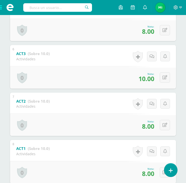
scroll to position [360, 0]
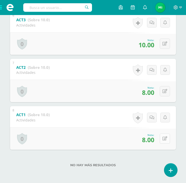
click at [168, 137] on button at bounding box center [165, 139] width 10 height 10
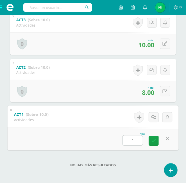
type input "10"
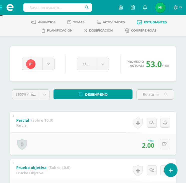
scroll to position [0, 0]
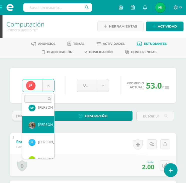
scroll to position [175, 0]
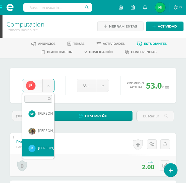
select select "802"
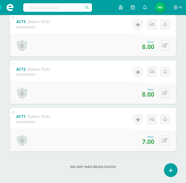
scroll to position [360, 0]
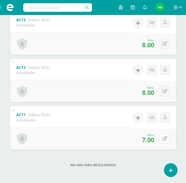
click at [165, 141] on button at bounding box center [165, 139] width 10 height 10
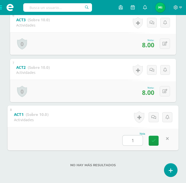
type input "10"
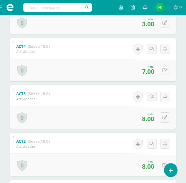
scroll to position [285, 0]
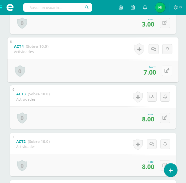
click at [163, 73] on button at bounding box center [167, 70] width 11 height 11
type input "8"
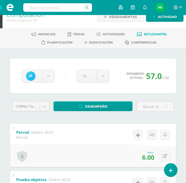
scroll to position [0, 0]
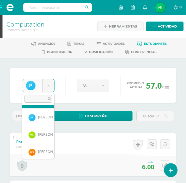
scroll to position [208, 0]
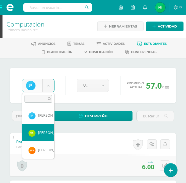
select select "803"
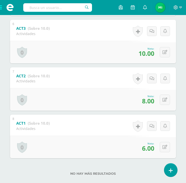
scroll to position [360, 0]
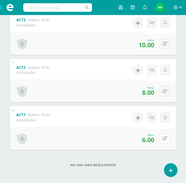
click at [167, 142] on button at bounding box center [165, 139] width 10 height 10
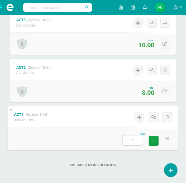
type input "10"
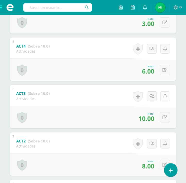
scroll to position [285, 0]
click at [164, 69] on button at bounding box center [165, 70] width 10 height 10
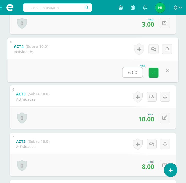
click at [156, 76] on link at bounding box center [154, 72] width 10 height 10
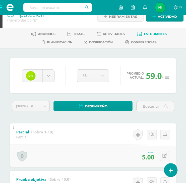
scroll to position [10, 0]
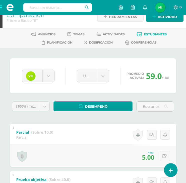
click at [162, 30] on li "Estudiantes" at bounding box center [152, 34] width 30 height 8
click at [161, 32] on span "Estudiantes" at bounding box center [155, 34] width 23 height 4
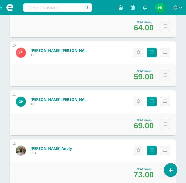
scroll to position [507, 0]
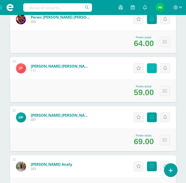
click at [151, 69] on icon at bounding box center [152, 68] width 4 height 4
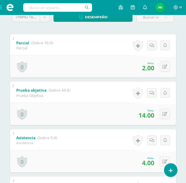
scroll to position [85, 0]
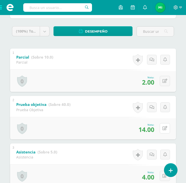
click at [166, 129] on icon at bounding box center [165, 128] width 5 height 4
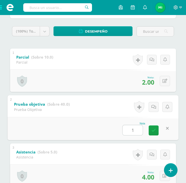
type input "18"
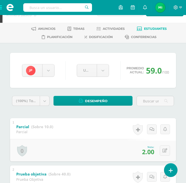
scroll to position [0, 0]
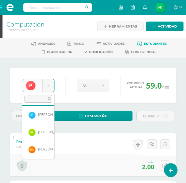
scroll to position [188, 0]
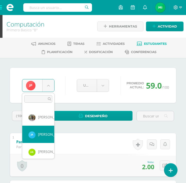
select select "802"
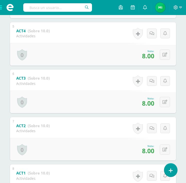
scroll to position [301, 0]
click at [167, 99] on button at bounding box center [165, 102] width 10 height 10
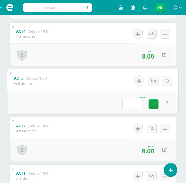
type input "10"
click at [151, 107] on link at bounding box center [154, 105] width 10 height 10
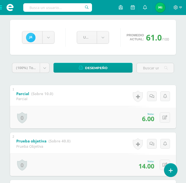
scroll to position [0, 0]
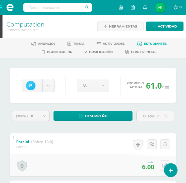
click at [2, 8] on span at bounding box center [10, 7] width 20 height 15
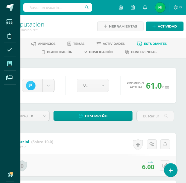
click at [8, 64] on icon at bounding box center [9, 63] width 5 height 5
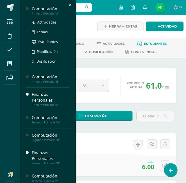
click at [48, 15] on div "Primero Primaria "A"" at bounding box center [51, 14] width 38 height 4
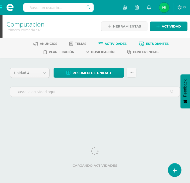
click at [160, 45] on span "Estudiantes" at bounding box center [157, 44] width 23 height 4
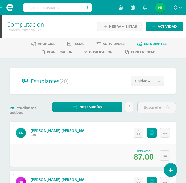
click at [2, 5] on span at bounding box center [10, 7] width 20 height 15
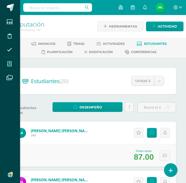
click at [8, 65] on icon at bounding box center [9, 63] width 5 height 5
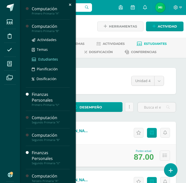
click at [49, 60] on span "Estudiantes" at bounding box center [48, 59] width 20 height 5
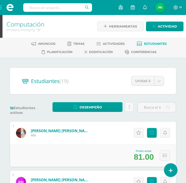
click at [1, 7] on span at bounding box center [10, 7] width 20 height 15
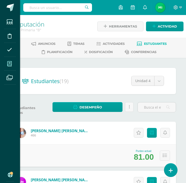
click at [5, 63] on span at bounding box center [9, 63] width 11 height 11
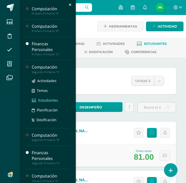
click at [50, 101] on span "Estudiantes" at bounding box center [48, 100] width 20 height 5
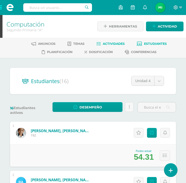
click at [108, 44] on span "Actividades" at bounding box center [114, 44] width 22 height 4
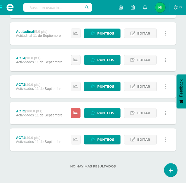
scroll to position [169, 0]
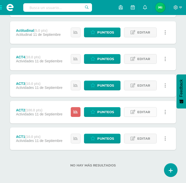
click at [142, 109] on span "Editar" at bounding box center [144, 112] width 13 height 9
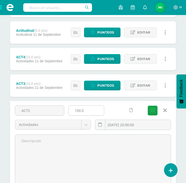
click at [78, 111] on input "100.0" at bounding box center [87, 111] width 36 height 10
type input "10.0"
click at [148, 106] on button "Guardar" at bounding box center [153, 111] width 10 height 10
click at [154, 110] on icon "submit" at bounding box center [153, 111] width 4 height 4
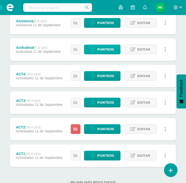
scroll to position [169, 0]
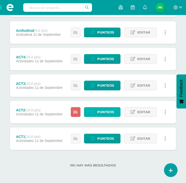
click at [106, 111] on span "Punteos" at bounding box center [106, 112] width 17 height 9
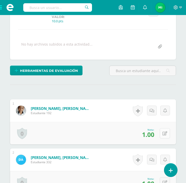
scroll to position [90, 0]
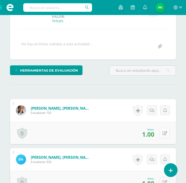
click at [165, 136] on button at bounding box center [165, 133] width 10 height 10
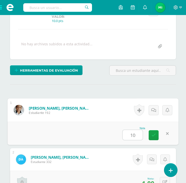
type input "10"
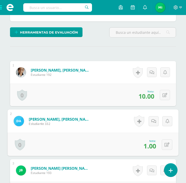
scroll to position [127, 0]
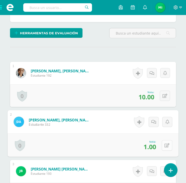
click at [164, 142] on button at bounding box center [167, 145] width 11 height 11
type input "10"
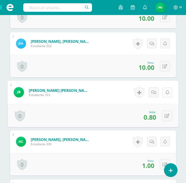
scroll to position [204, 0]
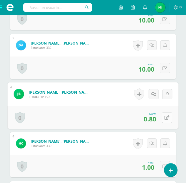
click at [169, 119] on icon at bounding box center [167, 118] width 5 height 4
type input "8"
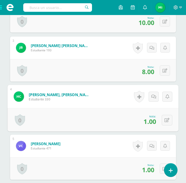
scroll to position [254, 0]
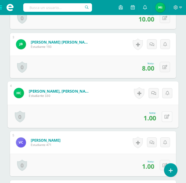
click at [168, 115] on icon at bounding box center [167, 117] width 5 height 4
type input "10"
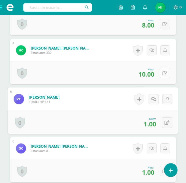
scroll to position [305, 0]
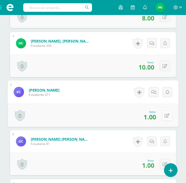
click at [168, 115] on icon at bounding box center [167, 116] width 5 height 4
type input "10"
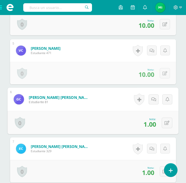
scroll to position [355, 0]
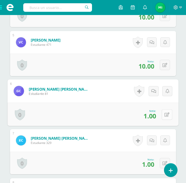
click at [170, 115] on button at bounding box center [167, 114] width 11 height 11
type input "10"
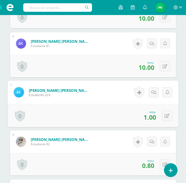
scroll to position [405, 0]
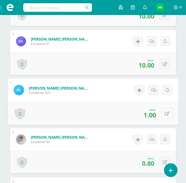
click at [169, 116] on button at bounding box center [167, 113] width 11 height 11
type input "10"
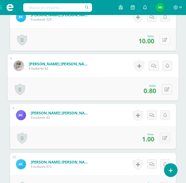
scroll to position [480, 0]
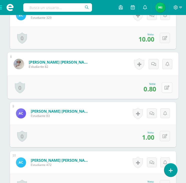
click at [169, 86] on icon at bounding box center [167, 87] width 5 height 4
type input "8"
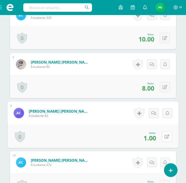
click at [166, 135] on icon at bounding box center [167, 137] width 5 height 4
type input "10"
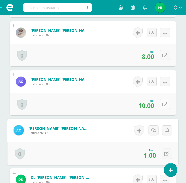
scroll to position [512, 0]
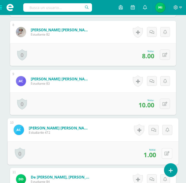
click at [166, 149] on button at bounding box center [167, 153] width 11 height 11
type input "10"
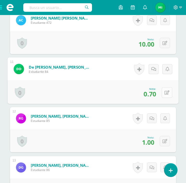
click at [168, 91] on icon at bounding box center [167, 92] width 5 height 4
type input "7"
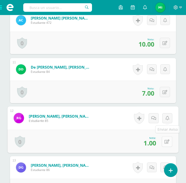
scroll to position [647, 0]
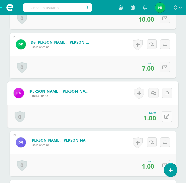
click at [166, 118] on icon at bounding box center [167, 117] width 5 height 4
type input "10"
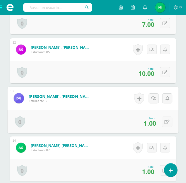
scroll to position [698, 0]
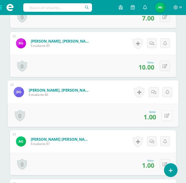
click at [166, 118] on button at bounding box center [167, 115] width 11 height 11
type input "10"
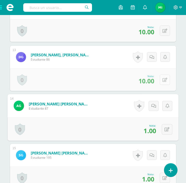
scroll to position [748, 0]
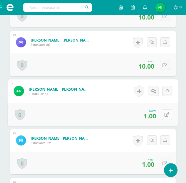
click at [165, 116] on icon at bounding box center [167, 115] width 5 height 4
type input "10"
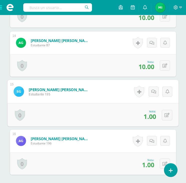
scroll to position [798, 0]
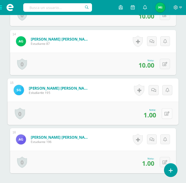
click at [172, 113] on button at bounding box center [167, 113] width 11 height 11
type input "10"
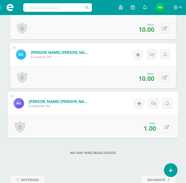
scroll to position [845, 0]
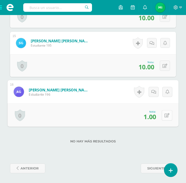
click at [165, 119] on button at bounding box center [167, 115] width 11 height 11
type input "10"
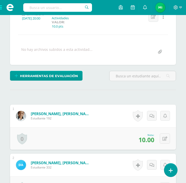
scroll to position [0, 0]
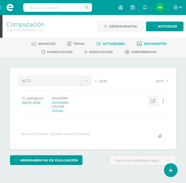
click at [159, 46] on link "Estudiantes" at bounding box center [152, 44] width 30 height 8
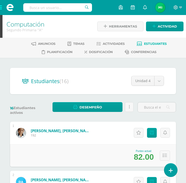
click at [2, 8] on span at bounding box center [10, 7] width 20 height 15
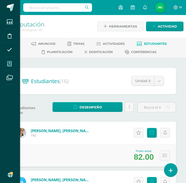
click at [15, 65] on span at bounding box center [9, 63] width 11 height 11
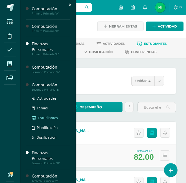
click at [45, 116] on span "Estudiantes" at bounding box center [48, 118] width 20 height 5
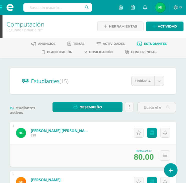
click at [2, 7] on span at bounding box center [10, 7] width 20 height 15
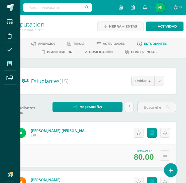
click at [14, 63] on span at bounding box center [9, 63] width 11 height 11
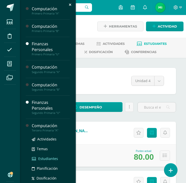
click at [50, 160] on span "Estudiantes" at bounding box center [48, 158] width 20 height 5
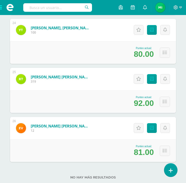
scroll to position [1244, 0]
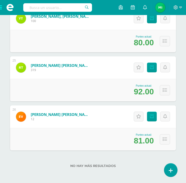
click at [2, 6] on span at bounding box center [10, 7] width 20 height 15
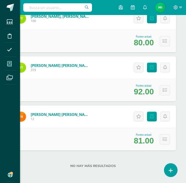
click at [8, 61] on icon at bounding box center [9, 63] width 5 height 5
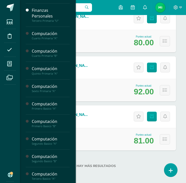
scroll to position [150, 0]
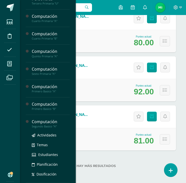
click at [50, 122] on div "Computación" at bounding box center [51, 122] width 38 height 6
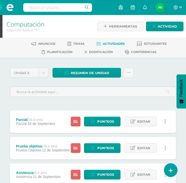
click at [2, 8] on span at bounding box center [10, 7] width 20 height 15
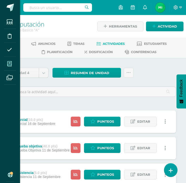
click at [12, 61] on span at bounding box center [9, 63] width 11 height 11
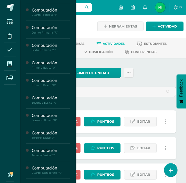
scroll to position [175, 0]
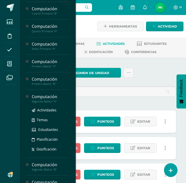
click at [52, 99] on div "Computación" at bounding box center [51, 97] width 38 height 6
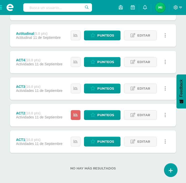
scroll to position [169, 0]
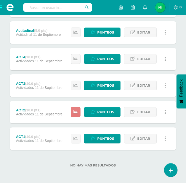
click at [77, 112] on icon at bounding box center [76, 112] width 4 height 4
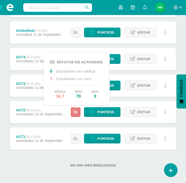
click at [77, 112] on icon at bounding box center [76, 112] width 4 height 4
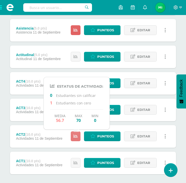
scroll to position [144, 0]
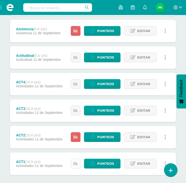
click at [77, 165] on icon at bounding box center [76, 164] width 4 height 4
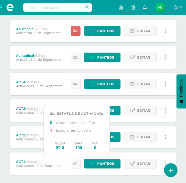
click at [77, 165] on icon at bounding box center [76, 164] width 4 height 4
click at [79, 86] on link at bounding box center [76, 84] width 10 height 10
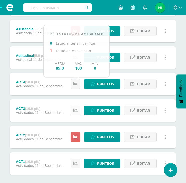
click at [79, 107] on link at bounding box center [76, 111] width 10 height 10
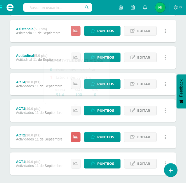
click at [77, 33] on link at bounding box center [76, 31] width 10 height 10
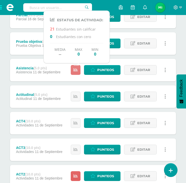
scroll to position [94, 0]
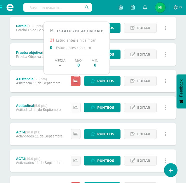
click at [78, 108] on link at bounding box center [76, 108] width 10 height 10
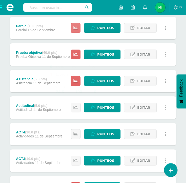
click at [77, 26] on icon at bounding box center [76, 28] width 4 height 4
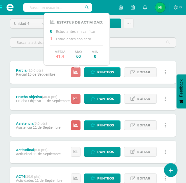
scroll to position [44, 0]
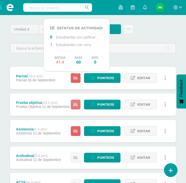
click at [78, 105] on icon at bounding box center [76, 105] width 4 height 4
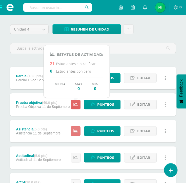
click at [77, 133] on link at bounding box center [76, 131] width 10 height 10
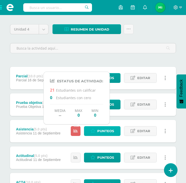
click at [99, 132] on span "Punteos" at bounding box center [106, 131] width 17 height 9
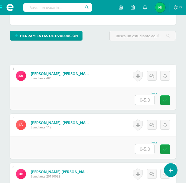
scroll to position [125, 0]
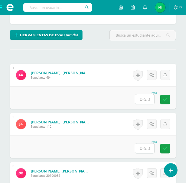
click at [137, 98] on input "text" at bounding box center [145, 99] width 20 height 10
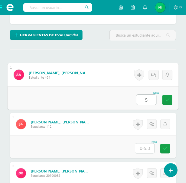
type input "5"
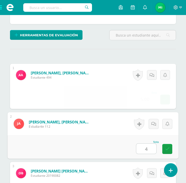
type input "4"
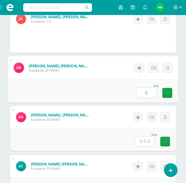
type input "5"
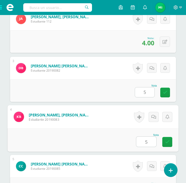
type input "5"
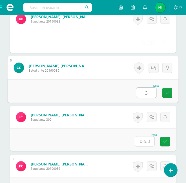
type input "3"
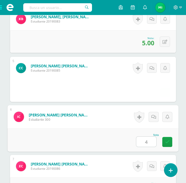
type input "4"
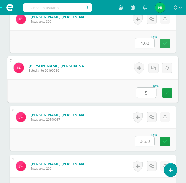
type input "5"
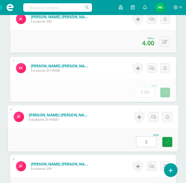
type input "5"
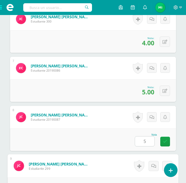
scroll to position [525, 0]
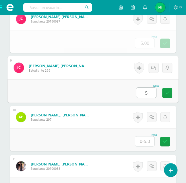
type input "5"
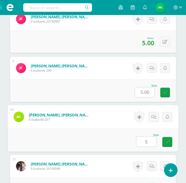
type input "5"
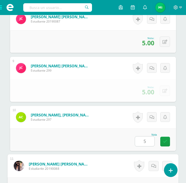
scroll to position [624, 0]
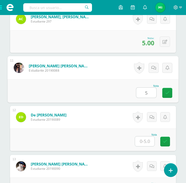
type input "5"
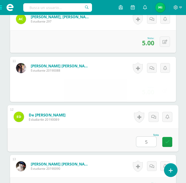
type input "5"
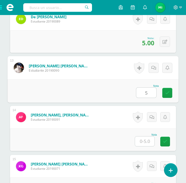
type input "5"
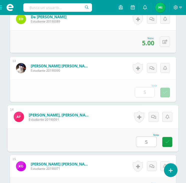
type input "5"
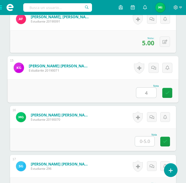
type input "4"
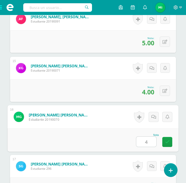
type input "4"
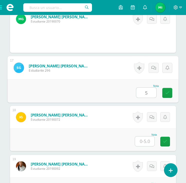
type input "5"
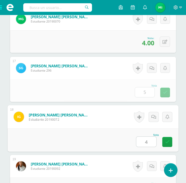
type input "4"
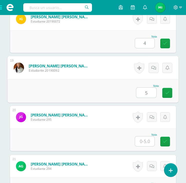
type input "5"
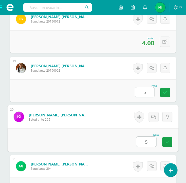
type input "5"
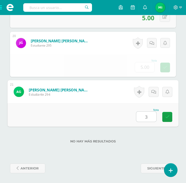
type input "3"
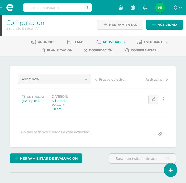
scroll to position [0, 0]
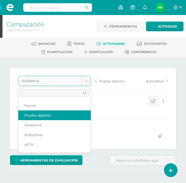
select select "/dashboard/teacher/grade-activity/124746/"
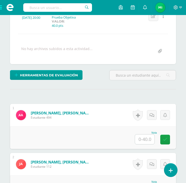
scroll to position [126, 0]
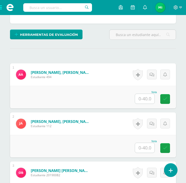
click at [146, 98] on input "text" at bounding box center [145, 99] width 20 height 10
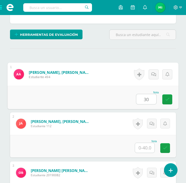
type input "30"
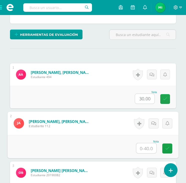
scroll to position [231, 0]
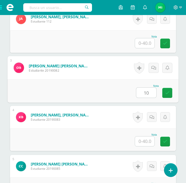
type input "10"
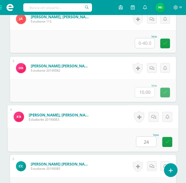
type input "24"
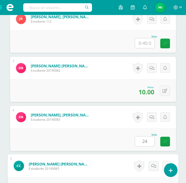
scroll to position [329, 0]
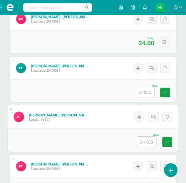
drag, startPoint x: 142, startPoint y: 90, endPoint x: 147, endPoint y: 92, distance: 5.3
click at [142, 90] on input "text" at bounding box center [145, 92] width 20 height 10
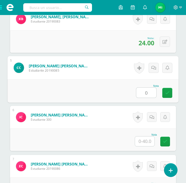
type input "0"
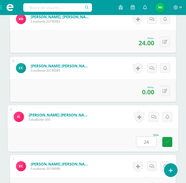
type input "24"
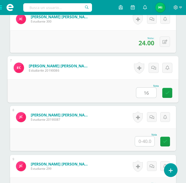
type input "16"
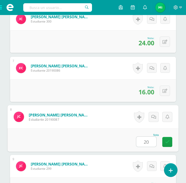
type input "20"
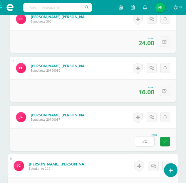
scroll to position [525, 0]
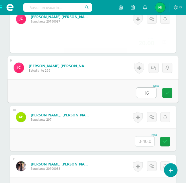
type input "16"
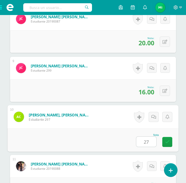
type input "27"
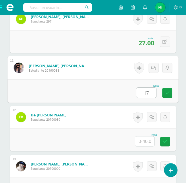
type input "17"
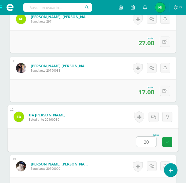
type input "20"
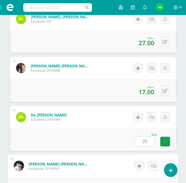
scroll to position [722, 0]
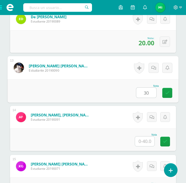
type input "30"
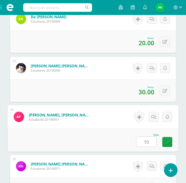
type input "10"
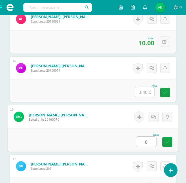
type input "8"
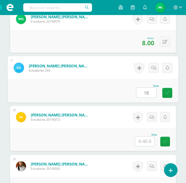
type input "18"
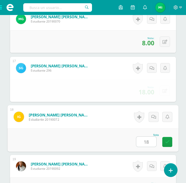
type input "18"
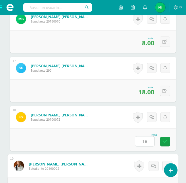
scroll to position [1017, 0]
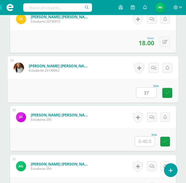
type input "37"
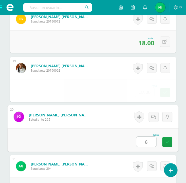
type input "8"
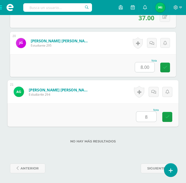
type input "8"
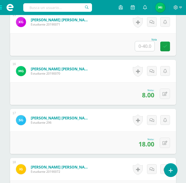
scroll to position [865, 0]
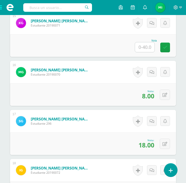
click at [146, 47] on input "text" at bounding box center [145, 47] width 20 height 10
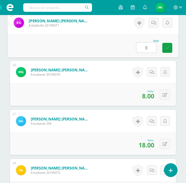
type input "8"
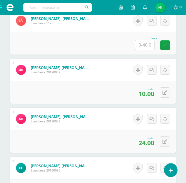
scroll to position [188, 0]
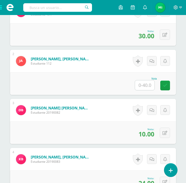
click at [149, 84] on input "text" at bounding box center [145, 85] width 20 height 10
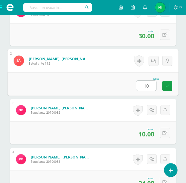
type input "10"
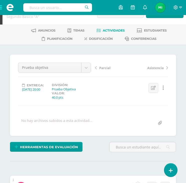
scroll to position [13, 0]
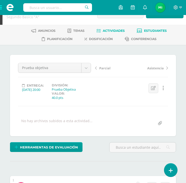
click at [160, 30] on span "Estudiantes" at bounding box center [155, 31] width 23 height 4
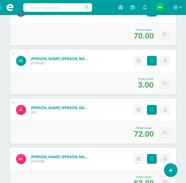
scroll to position [276, 0]
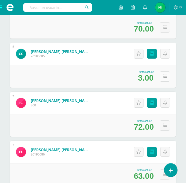
click at [164, 74] on icon at bounding box center [165, 76] width 4 height 4
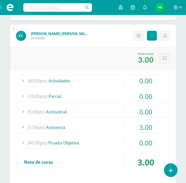
scroll to position [301, 0]
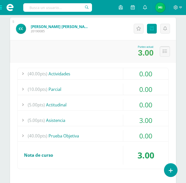
click at [164, 52] on icon at bounding box center [165, 51] width 4 height 4
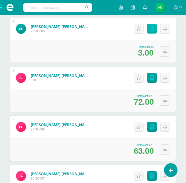
click at [154, 32] on link "Punteos" at bounding box center [152, 29] width 10 height 10
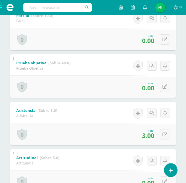
scroll to position [134, 0]
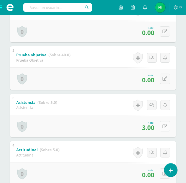
click at [165, 124] on button at bounding box center [165, 126] width 10 height 10
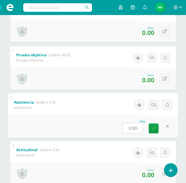
type input "0"
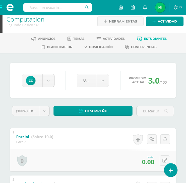
scroll to position [0, 0]
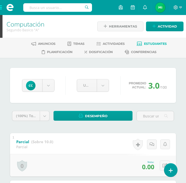
click at [161, 44] on span "Estudiantes" at bounding box center [155, 44] width 23 height 4
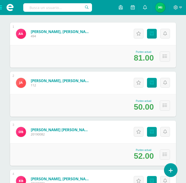
scroll to position [100, 0]
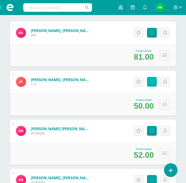
click at [153, 82] on icon at bounding box center [152, 82] width 4 height 4
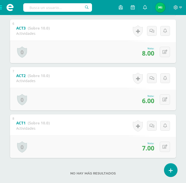
scroll to position [360, 0]
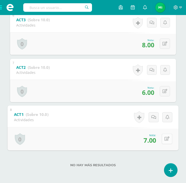
click at [169, 138] on button at bounding box center [167, 139] width 11 height 11
type input "10"
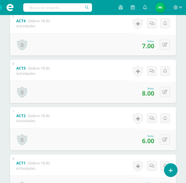
scroll to position [310, 0]
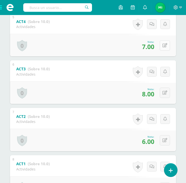
click at [166, 48] on icon at bounding box center [165, 45] width 5 height 4
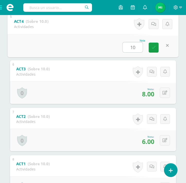
type input "10"
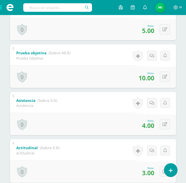
scroll to position [135, 0]
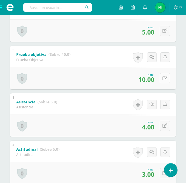
click at [168, 79] on button at bounding box center [165, 78] width 10 height 10
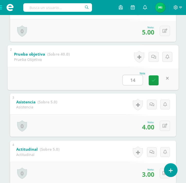
type input "14"
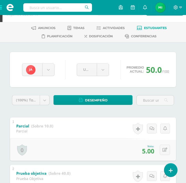
scroll to position [0, 0]
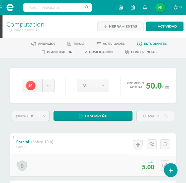
click at [150, 41] on link "Estudiantes" at bounding box center [152, 44] width 30 height 8
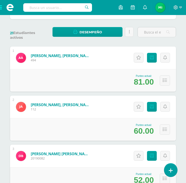
scroll to position [100, 0]
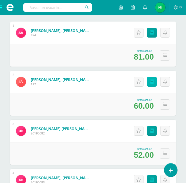
click at [151, 82] on icon at bounding box center [152, 82] width 4 height 4
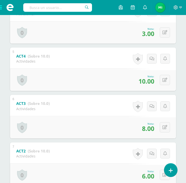
scroll to position [276, 0]
click at [169, 33] on button at bounding box center [165, 32] width 10 height 10
type input "4"
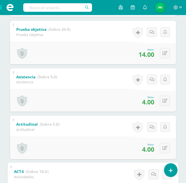
scroll to position [0, 0]
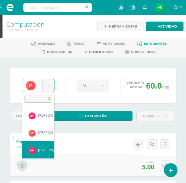
select select "824"
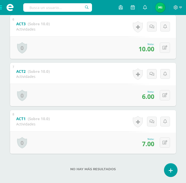
scroll to position [360, 0]
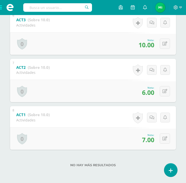
click at [159, 140] on div "0 [GEOGRAPHIC_DATA] Logros obtenidos Aún no hay logros agregados Nota: 7.00" at bounding box center [93, 138] width 166 height 23
click at [162, 139] on button at bounding box center [165, 139] width 10 height 10
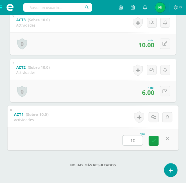
type input "10"
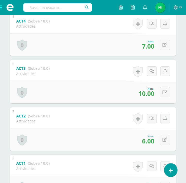
scroll to position [310, 0]
click at [164, 48] on icon at bounding box center [165, 45] width 5 height 4
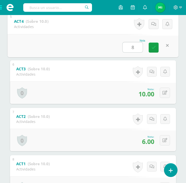
type input "8"
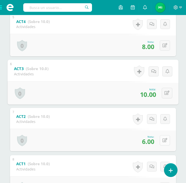
click at [166, 140] on icon at bounding box center [165, 140] width 5 height 4
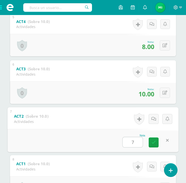
type input "7"
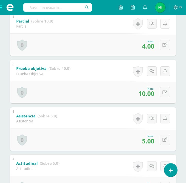
scroll to position [121, 0]
click at [165, 93] on icon at bounding box center [165, 92] width 5 height 4
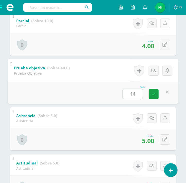
type input "14"
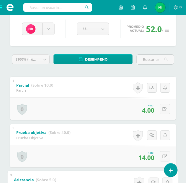
scroll to position [0, 0]
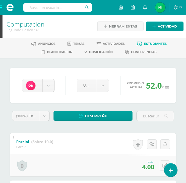
click at [156, 43] on span "Estudiantes" at bounding box center [155, 44] width 23 height 4
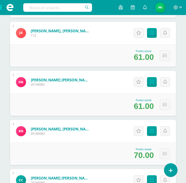
scroll to position [150, 0]
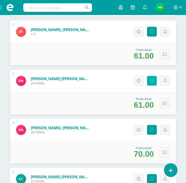
click at [152, 81] on icon at bounding box center [152, 81] width 4 height 4
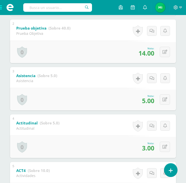
scroll to position [159, 0]
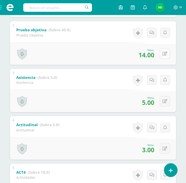
click at [165, 53] on icon at bounding box center [165, 54] width 5 height 4
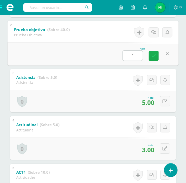
type input "13"
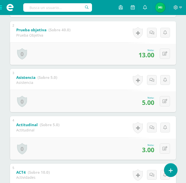
click at [0, 7] on span at bounding box center [10, 7] width 20 height 15
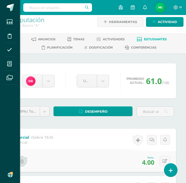
scroll to position [0, 0]
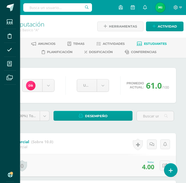
click at [150, 43] on div "Estudiantes Disciplina Asistencia Mis cursos Archivos Soporte Ayuda Reportar un…" at bounding box center [93, 91] width 186 height 183
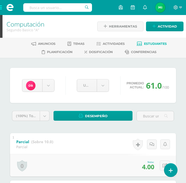
click at [157, 44] on span "Estudiantes" at bounding box center [155, 44] width 23 height 4
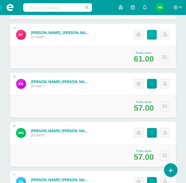
scroll to position [707, 0]
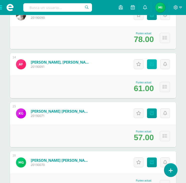
click at [151, 64] on icon at bounding box center [152, 64] width 4 height 4
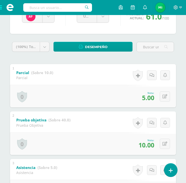
scroll to position [75, 0]
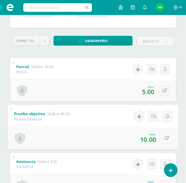
click at [164, 136] on button at bounding box center [167, 138] width 11 height 11
type input "15"
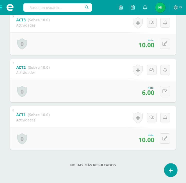
scroll to position [360, 0]
drag, startPoint x: 168, startPoint y: 92, endPoint x: 153, endPoint y: 88, distance: 15.3
click at [164, 91] on button at bounding box center [165, 91] width 10 height 10
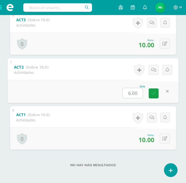
type input "8"
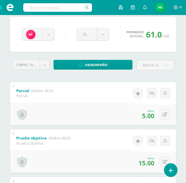
scroll to position [0, 0]
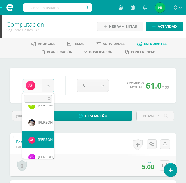
scroll to position [225, 0]
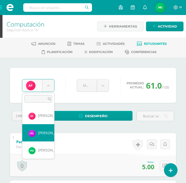
select select "813"
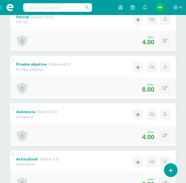
scroll to position [125, 0]
click at [167, 85] on button at bounding box center [165, 88] width 10 height 10
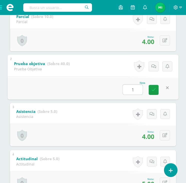
type input "18"
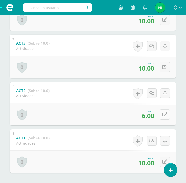
scroll to position [335, 0]
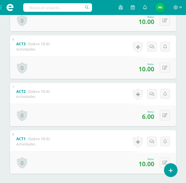
click at [165, 106] on div "Historial de actividad Se ha asignado la nota 6.0 por [PERSON_NAME] [DATE] 6:31…" at bounding box center [151, 94] width 50 height 23
click at [163, 117] on button at bounding box center [165, 115] width 10 height 10
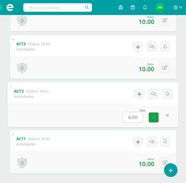
type input "7"
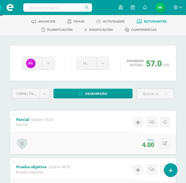
scroll to position [0, 0]
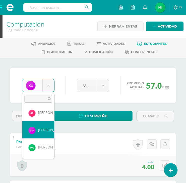
scroll to position [242, 0]
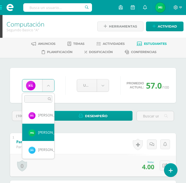
select select "812"
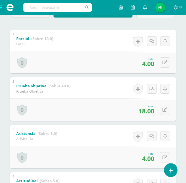
scroll to position [175, 0]
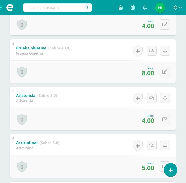
scroll to position [125, 0]
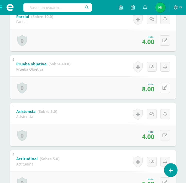
click at [162, 87] on button at bounding box center [165, 88] width 10 height 10
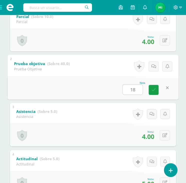
type input "18"
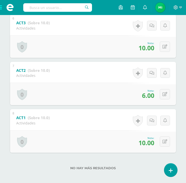
scroll to position [360, 0]
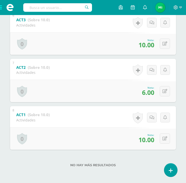
click at [1, 9] on span at bounding box center [10, 7] width 20 height 15
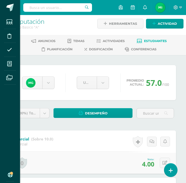
scroll to position [0, 0]
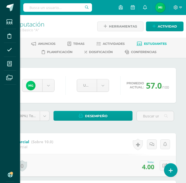
click at [157, 43] on div "Estudiantes Disciplina Asistencia Mis cursos Archivos Soporte Ayuda Reportar un…" at bounding box center [93, 91] width 186 height 183
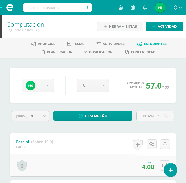
click at [157, 44] on span "Estudiantes" at bounding box center [155, 44] width 23 height 4
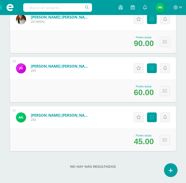
scroll to position [999, 0]
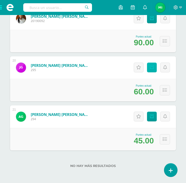
click at [154, 70] on link "Punteos" at bounding box center [152, 68] width 10 height 10
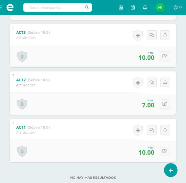
scroll to position [335, 0]
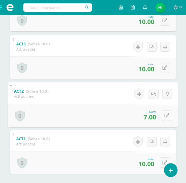
click at [165, 119] on button at bounding box center [167, 115] width 11 height 11
type input "8"
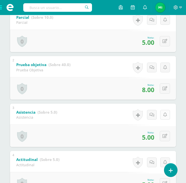
scroll to position [125, 0]
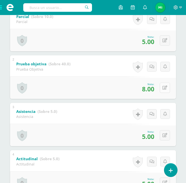
click at [165, 89] on icon at bounding box center [165, 88] width 5 height 4
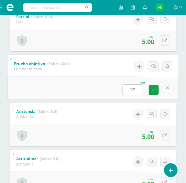
type input "20"
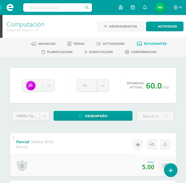
scroll to position [0, 0]
click at [155, 42] on span "Estudiantes" at bounding box center [155, 44] width 23 height 4
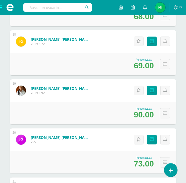
scroll to position [948, 0]
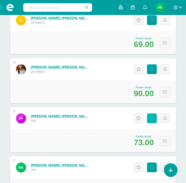
click at [152, 117] on icon at bounding box center [152, 118] width 4 height 4
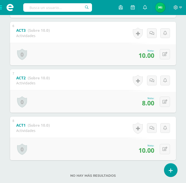
scroll to position [351, 0]
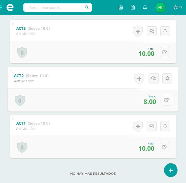
click at [162, 104] on button at bounding box center [167, 100] width 11 height 11
type input "10"
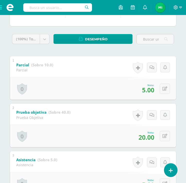
scroll to position [75, 0]
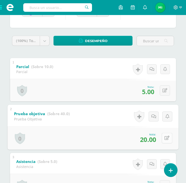
click at [166, 136] on button at bounding box center [167, 138] width 11 height 11
type input "22"
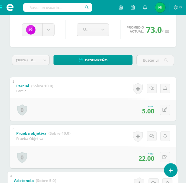
scroll to position [0, 0]
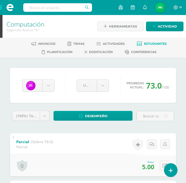
click at [161, 42] on span "Estudiantes" at bounding box center [155, 44] width 23 height 4
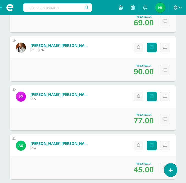
scroll to position [999, 0]
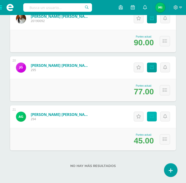
click at [154, 119] on link "Punteos" at bounding box center [152, 117] width 10 height 10
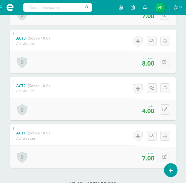
scroll to position [335, 0]
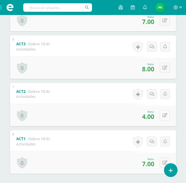
click at [165, 115] on icon at bounding box center [165, 115] width 5 height 4
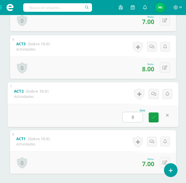
type input "8"
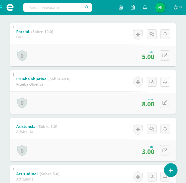
scroll to position [110, 0]
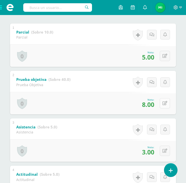
drag, startPoint x: 165, startPoint y: 103, endPoint x: 162, endPoint y: 105, distance: 3.6
click at [165, 103] on icon at bounding box center [165, 103] width 5 height 4
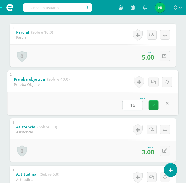
type input "16"
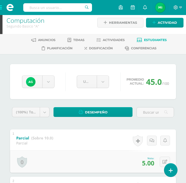
scroll to position [0, 0]
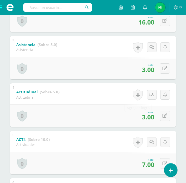
scroll to position [201, 0]
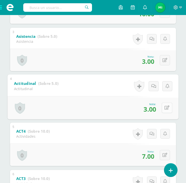
click at [166, 109] on icon at bounding box center [167, 108] width 5 height 4
type input "4"
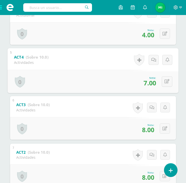
scroll to position [276, 0]
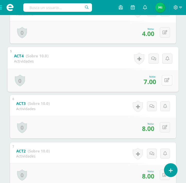
click at [164, 78] on button at bounding box center [167, 80] width 11 height 11
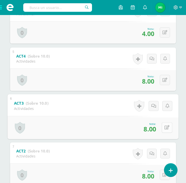
click at [168, 130] on icon at bounding box center [167, 128] width 5 height 4
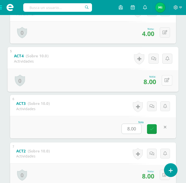
click at [168, 79] on button at bounding box center [167, 80] width 11 height 11
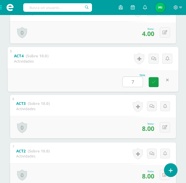
type input "7"
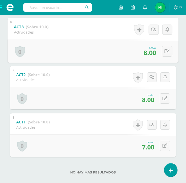
scroll to position [360, 0]
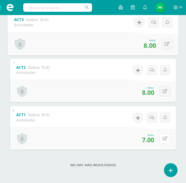
drag, startPoint x: 167, startPoint y: 135, endPoint x: 169, endPoint y: 132, distance: 3.4
click at [169, 135] on button at bounding box center [165, 139] width 10 height 10
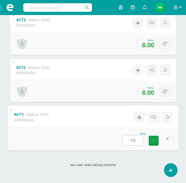
type input "10"
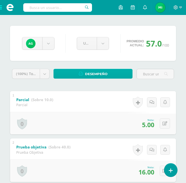
scroll to position [35, 0]
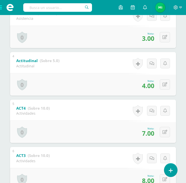
scroll to position [226, 0]
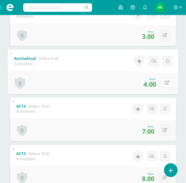
click at [168, 79] on button at bounding box center [167, 83] width 11 height 11
type input "3"
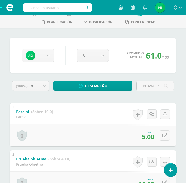
scroll to position [0, 0]
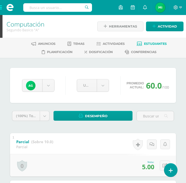
click at [1, 9] on span at bounding box center [10, 7] width 20 height 15
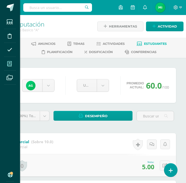
click at [10, 63] on icon at bounding box center [9, 63] width 5 height 5
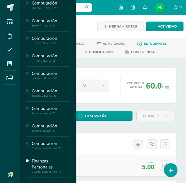
scroll to position [201, 0]
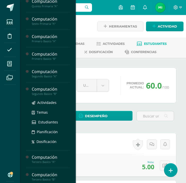
click at [54, 89] on div "Computación" at bounding box center [51, 89] width 38 height 6
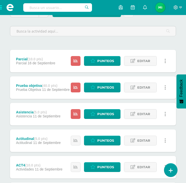
scroll to position [75, 0]
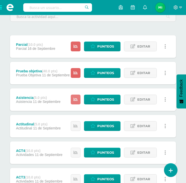
click at [78, 102] on link at bounding box center [76, 100] width 10 height 10
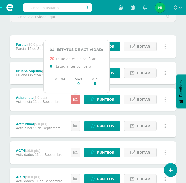
click at [78, 102] on link at bounding box center [76, 100] width 10 height 10
click at [6, 45] on div "Unidad 4 Unidad 1 Unidad 2 Unidad 3 Unidad 4 Resumen de unidad Descargar como H…" at bounding box center [93, 130] width 186 height 295
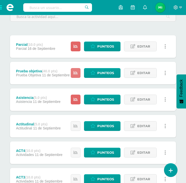
click at [76, 73] on icon at bounding box center [76, 73] width 4 height 4
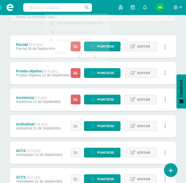
click at [8, 63] on div "Unidad 4 Unidad 1 Unidad 2 Unidad 3 Unidad 4 Resumen de unidad Descargar como H…" at bounding box center [93, 130] width 186 height 295
click at [80, 46] on link at bounding box center [76, 47] width 10 height 10
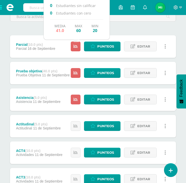
click at [8, 57] on div "Unidad 4 Unidad 1 Unidad 2 Unidad 3 Unidad 4 Resumen de unidad Descargar como H…" at bounding box center [93, 130] width 170 height 274
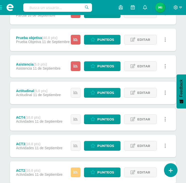
scroll to position [100, 0]
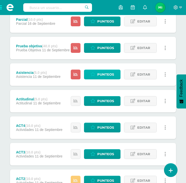
click at [103, 74] on span "Punteos" at bounding box center [106, 74] width 17 height 9
